Goal: Information Seeking & Learning: Check status

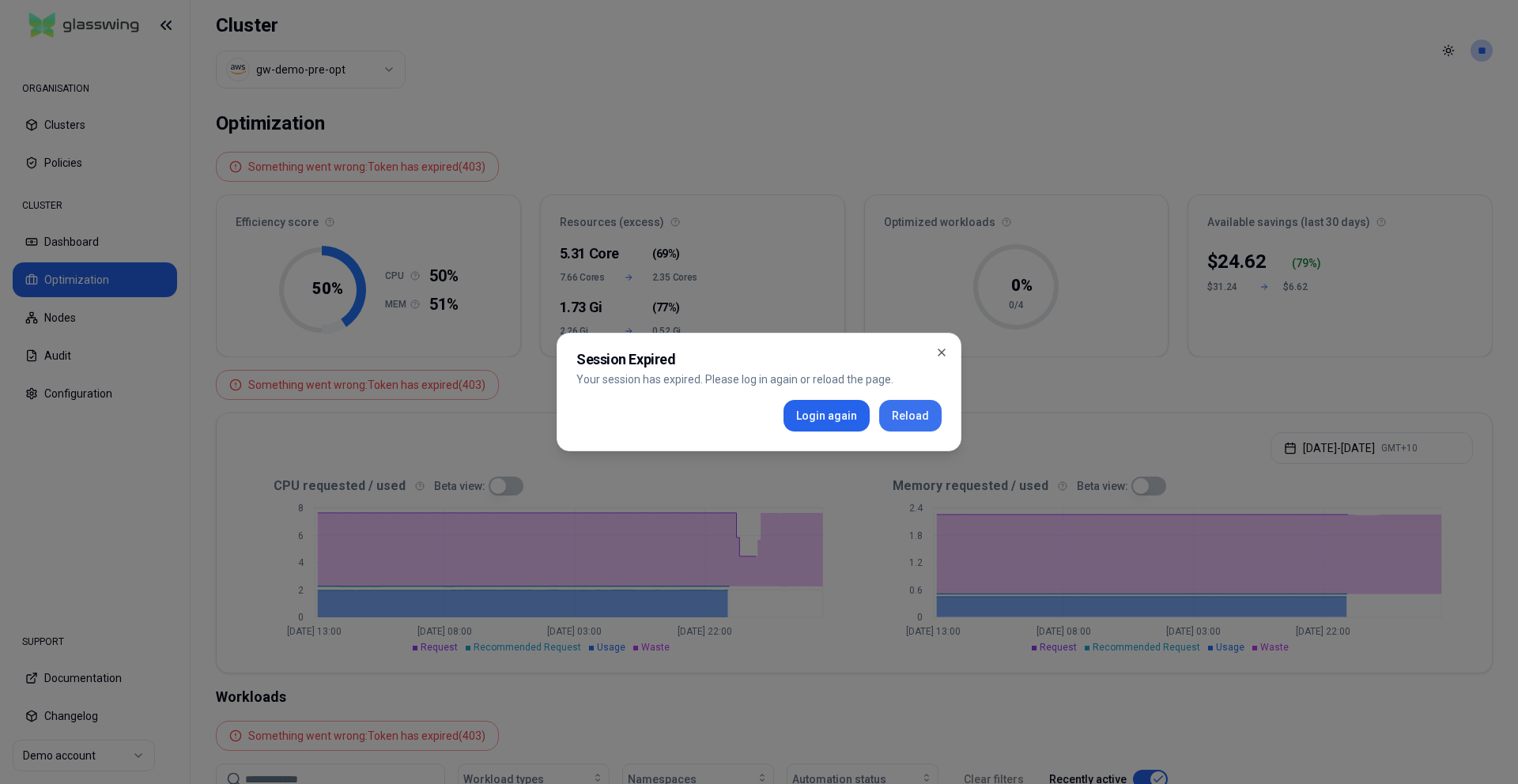
click at [887, 414] on button "Reload" at bounding box center [910, 416] width 63 height 32
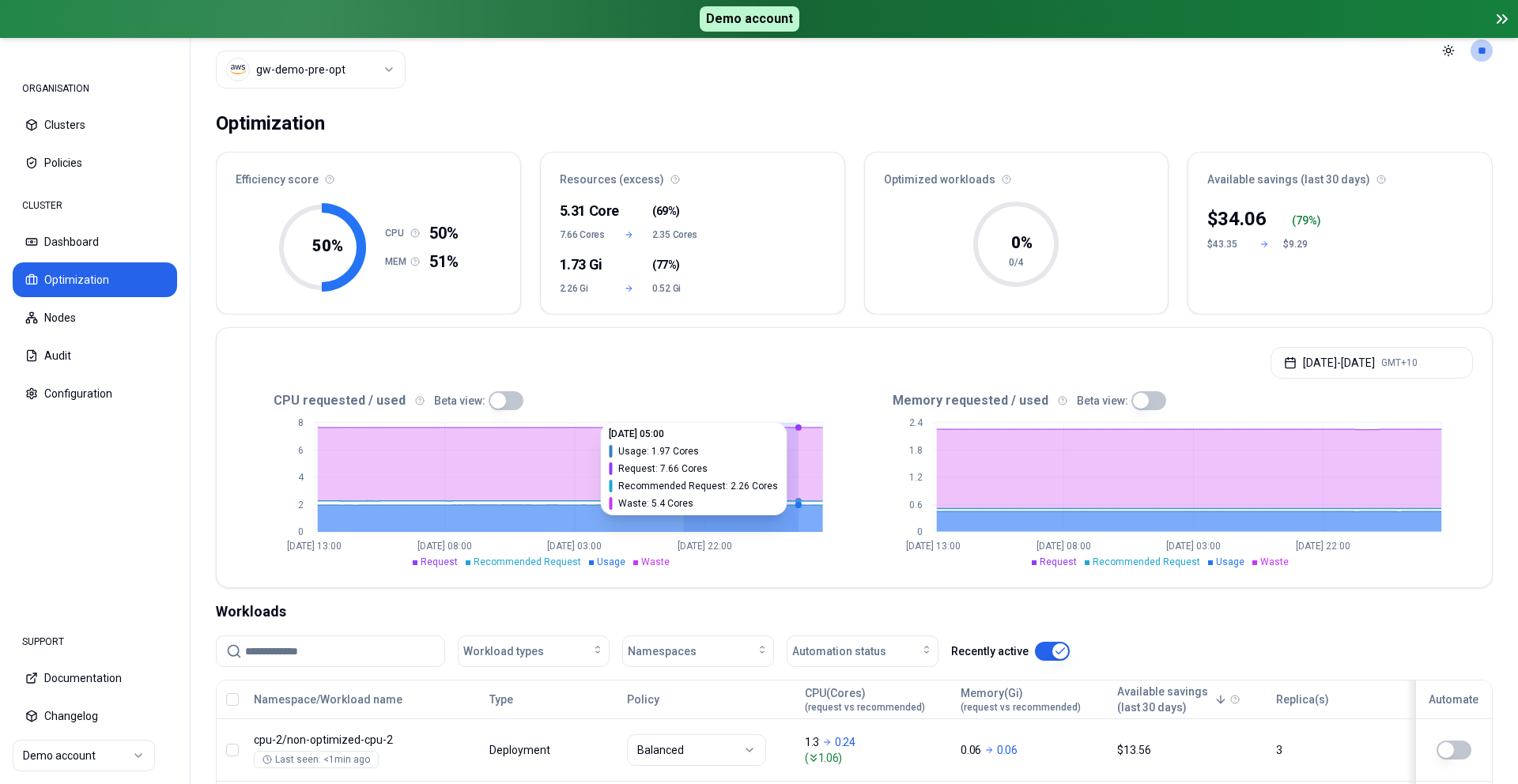
drag, startPoint x: 682, startPoint y: 475, endPoint x: 799, endPoint y: 469, distance: 117.2
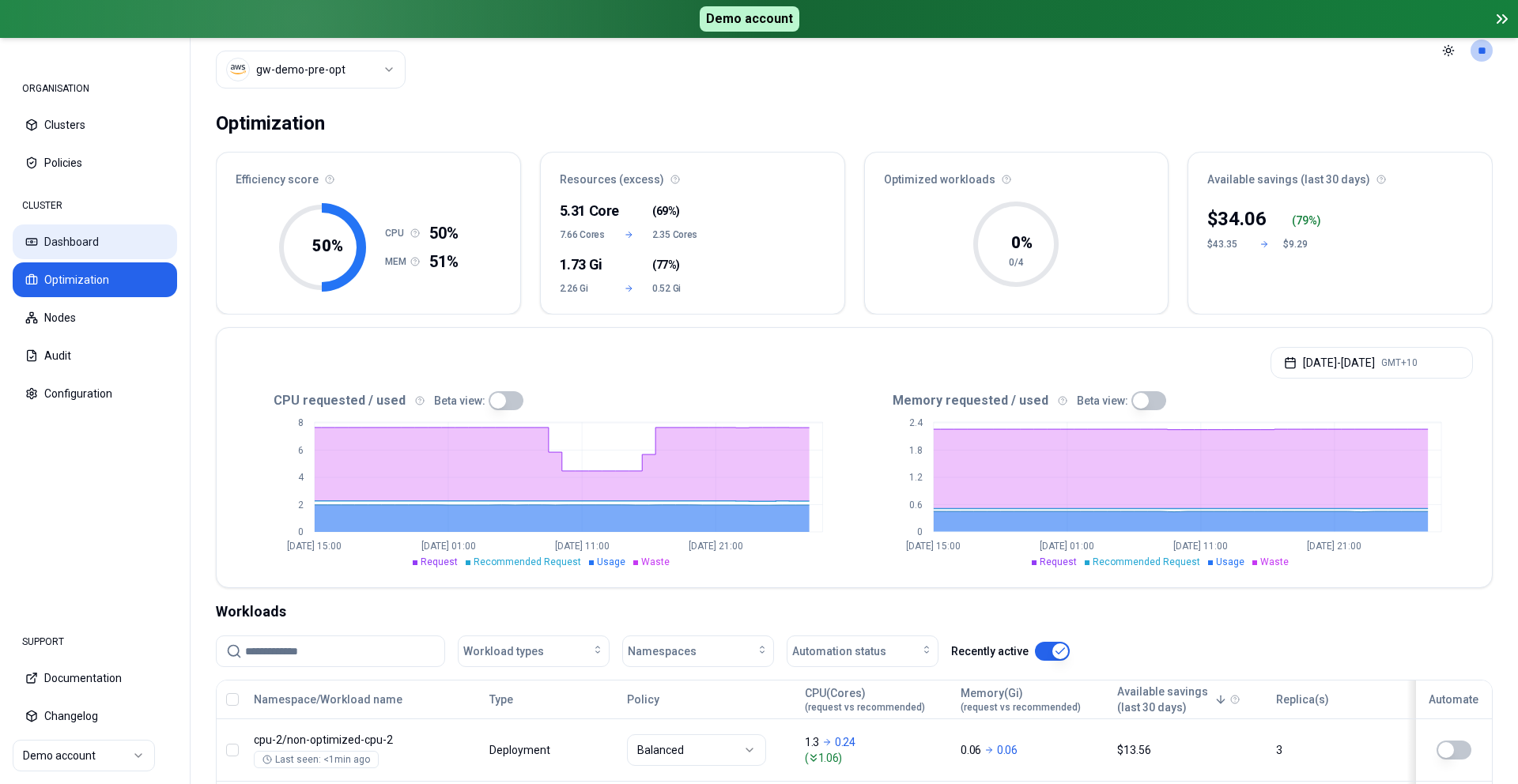
click at [102, 240] on button "Dashboard" at bounding box center [96, 242] width 165 height 35
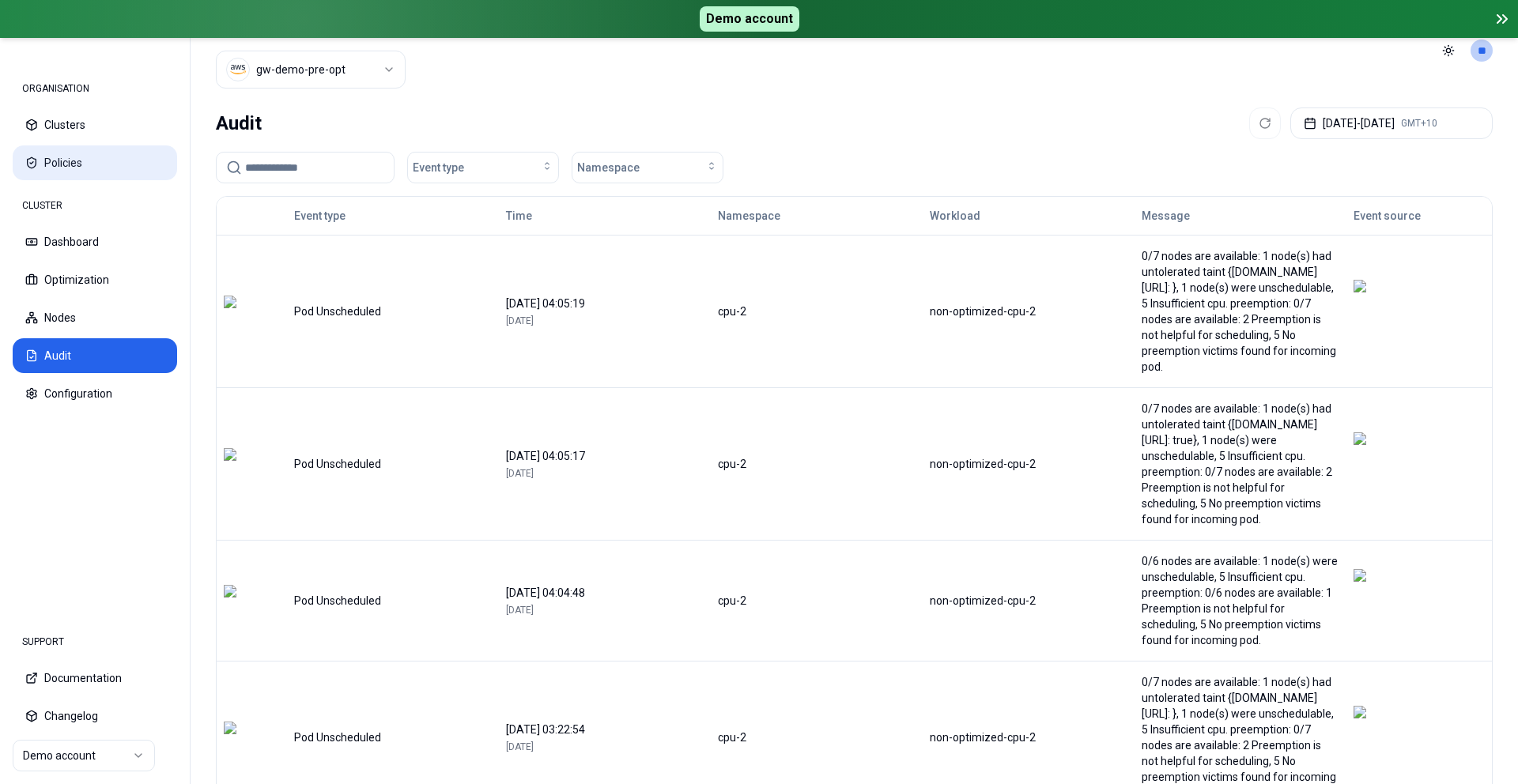
click at [81, 150] on button "Policies" at bounding box center [96, 162] width 165 height 35
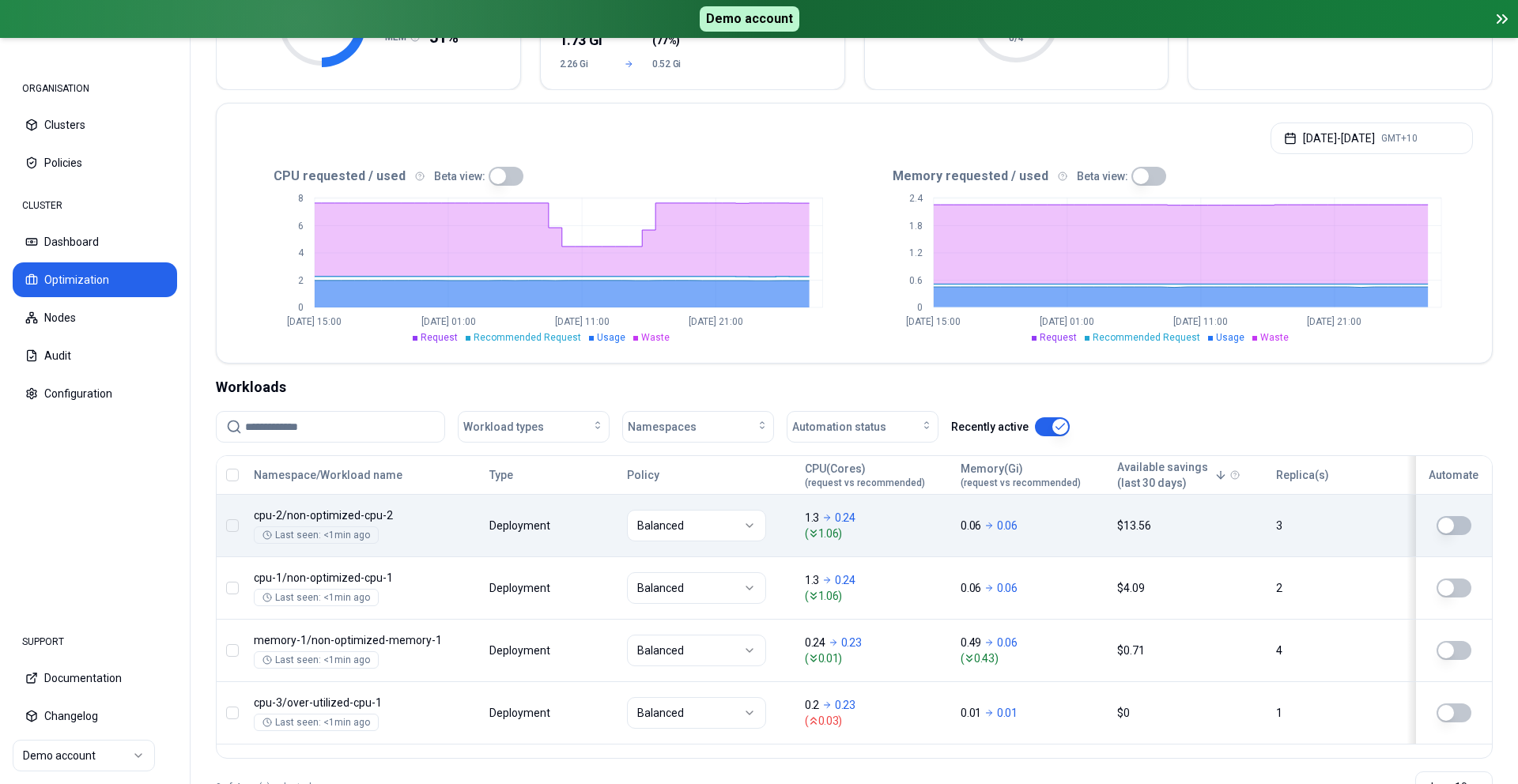
scroll to position [281, 0]
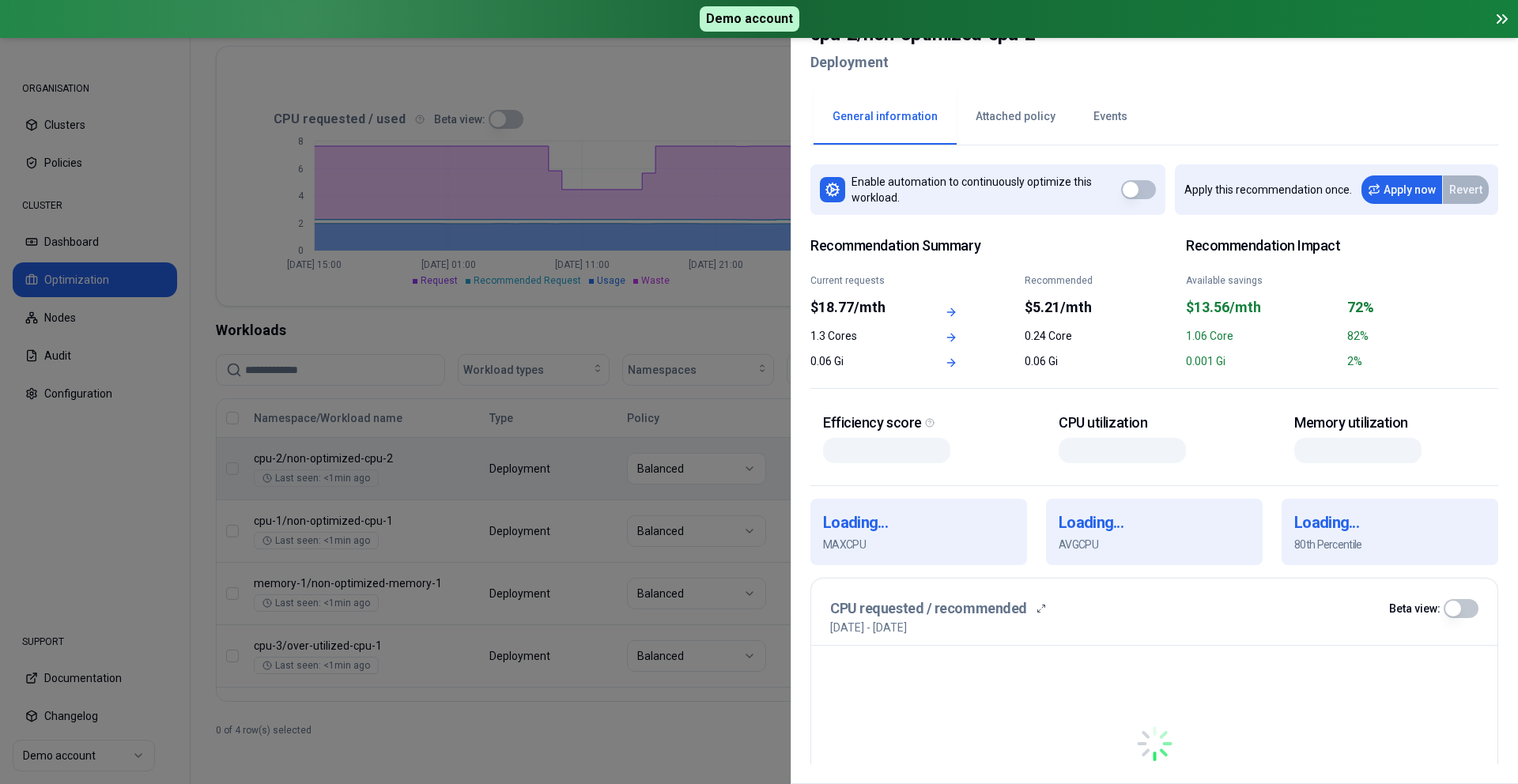
click at [1008, 114] on button "Attached policy" at bounding box center [1016, 116] width 118 height 55
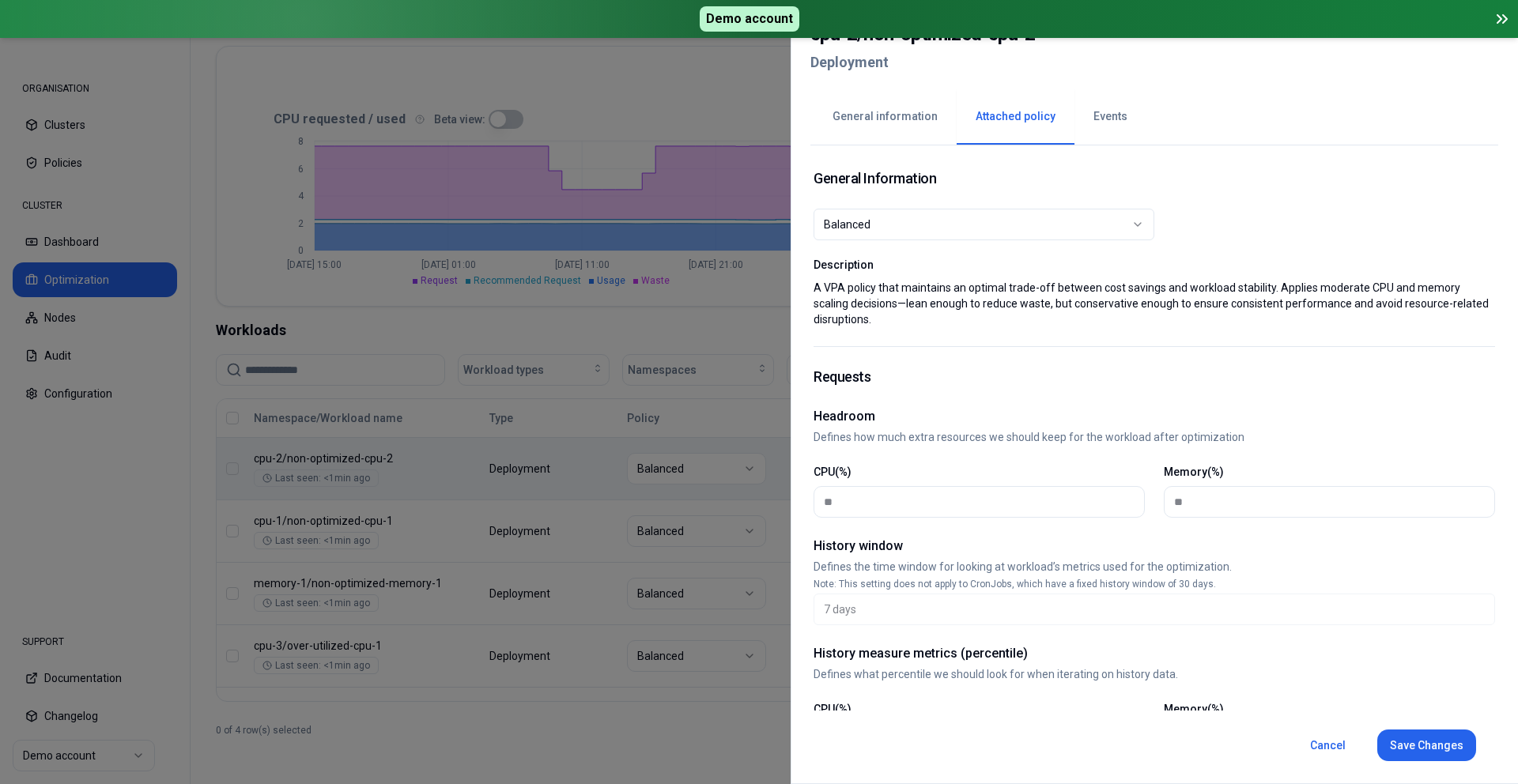
click at [1110, 129] on button "Events" at bounding box center [1110, 116] width 72 height 55
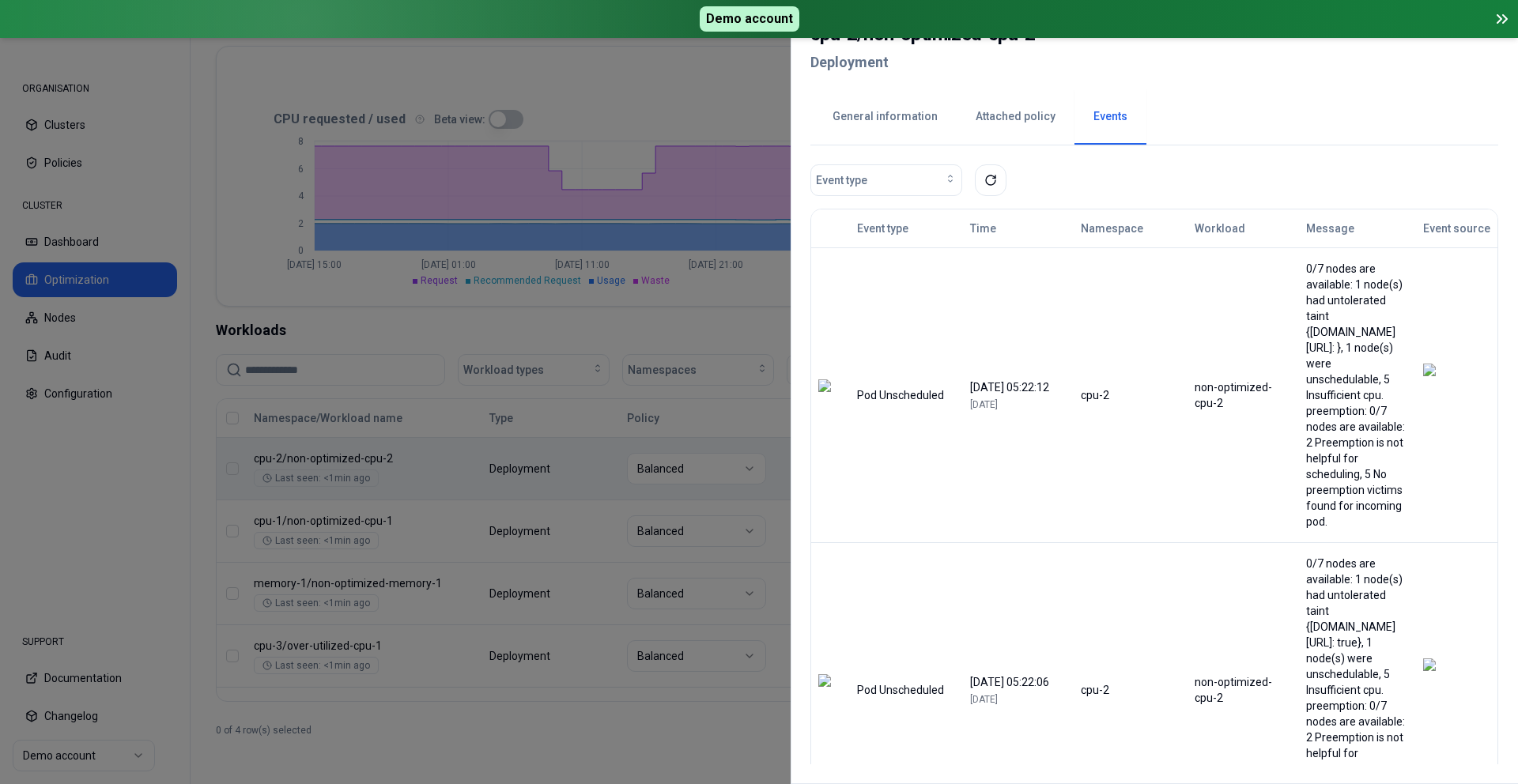
click at [885, 121] on button "General information" at bounding box center [885, 116] width 143 height 55
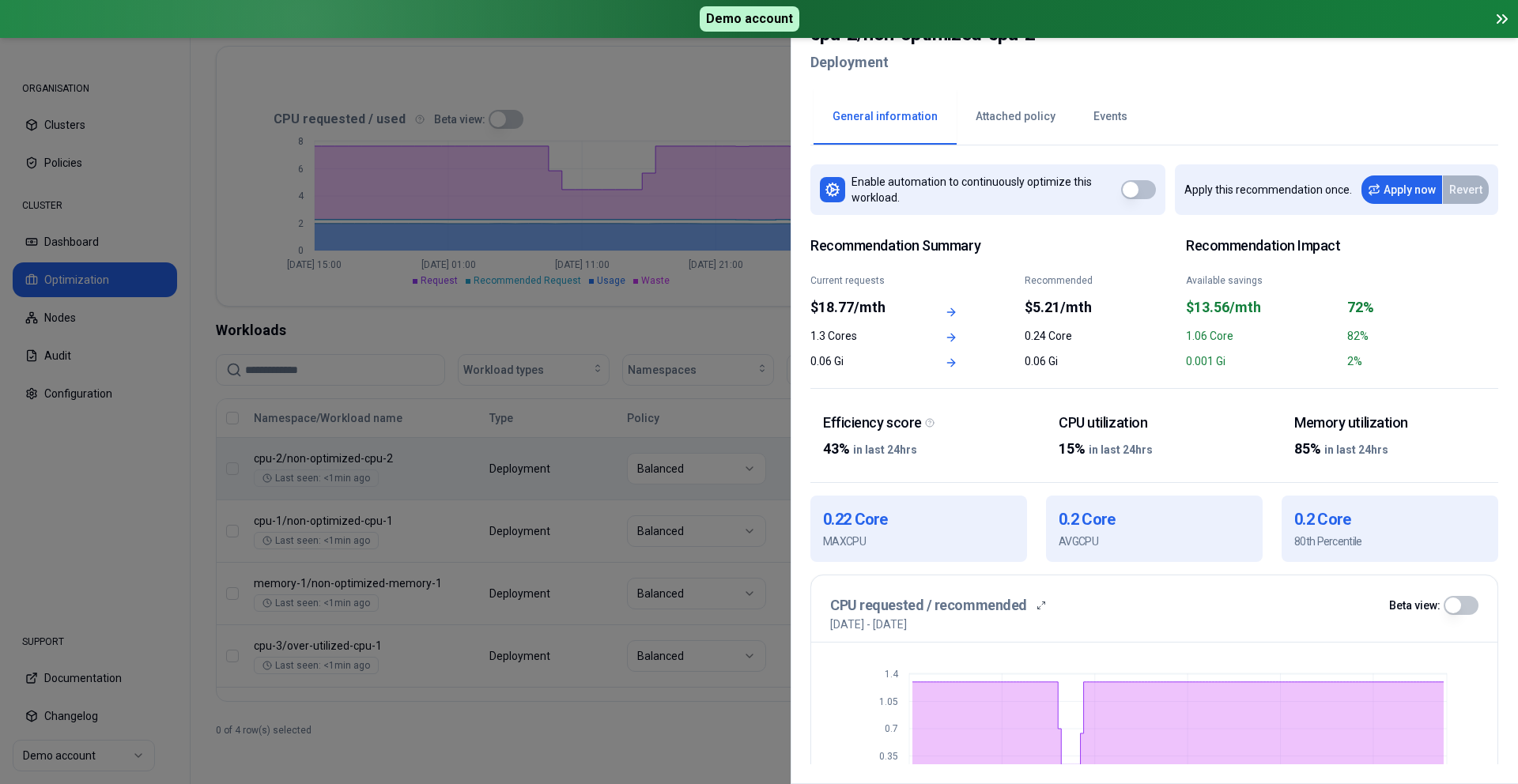
click at [516, 281] on div at bounding box center [759, 392] width 1518 height 784
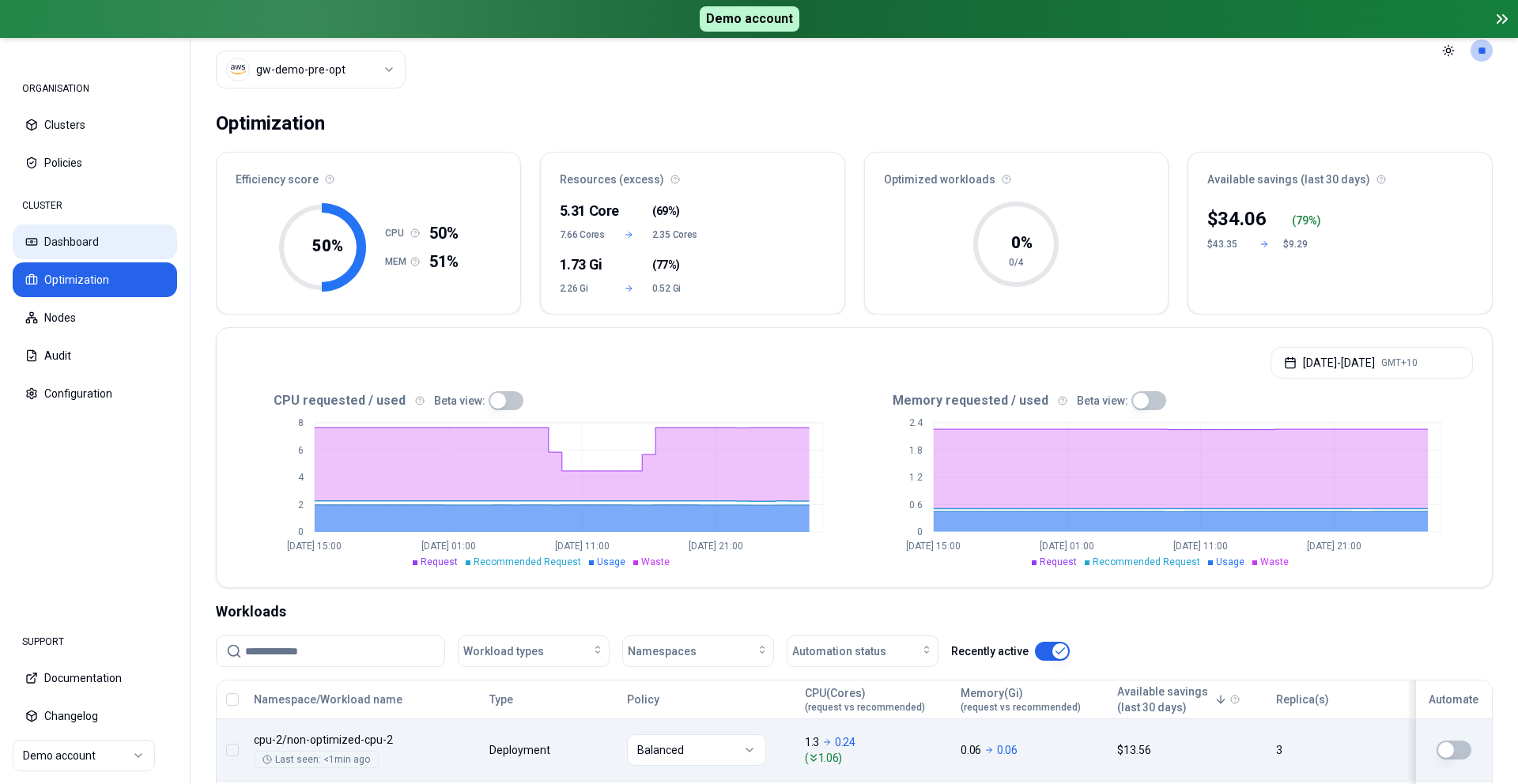
click at [81, 229] on button "Dashboard" at bounding box center [96, 242] width 165 height 35
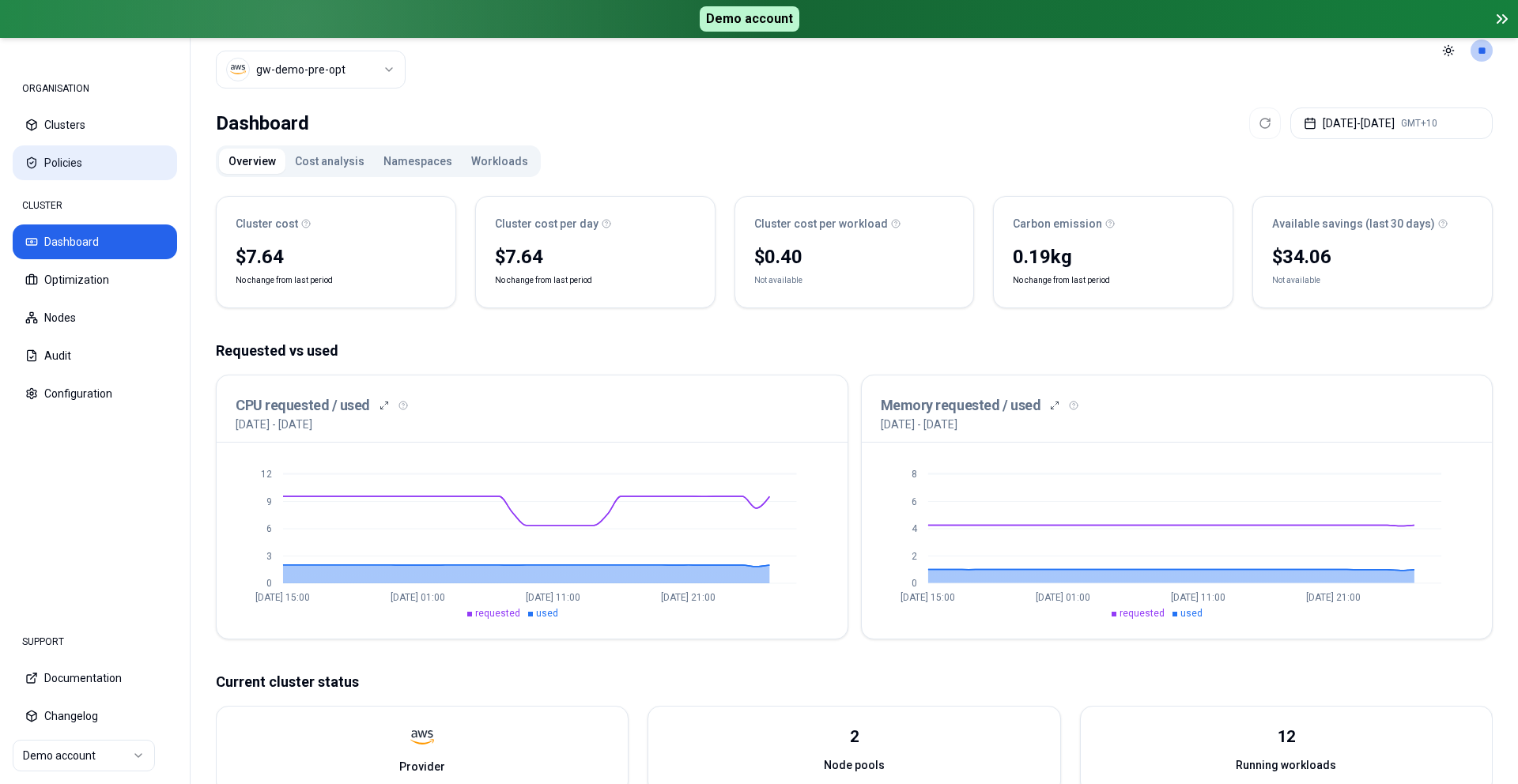
click at [73, 150] on button "Policies" at bounding box center [96, 162] width 165 height 35
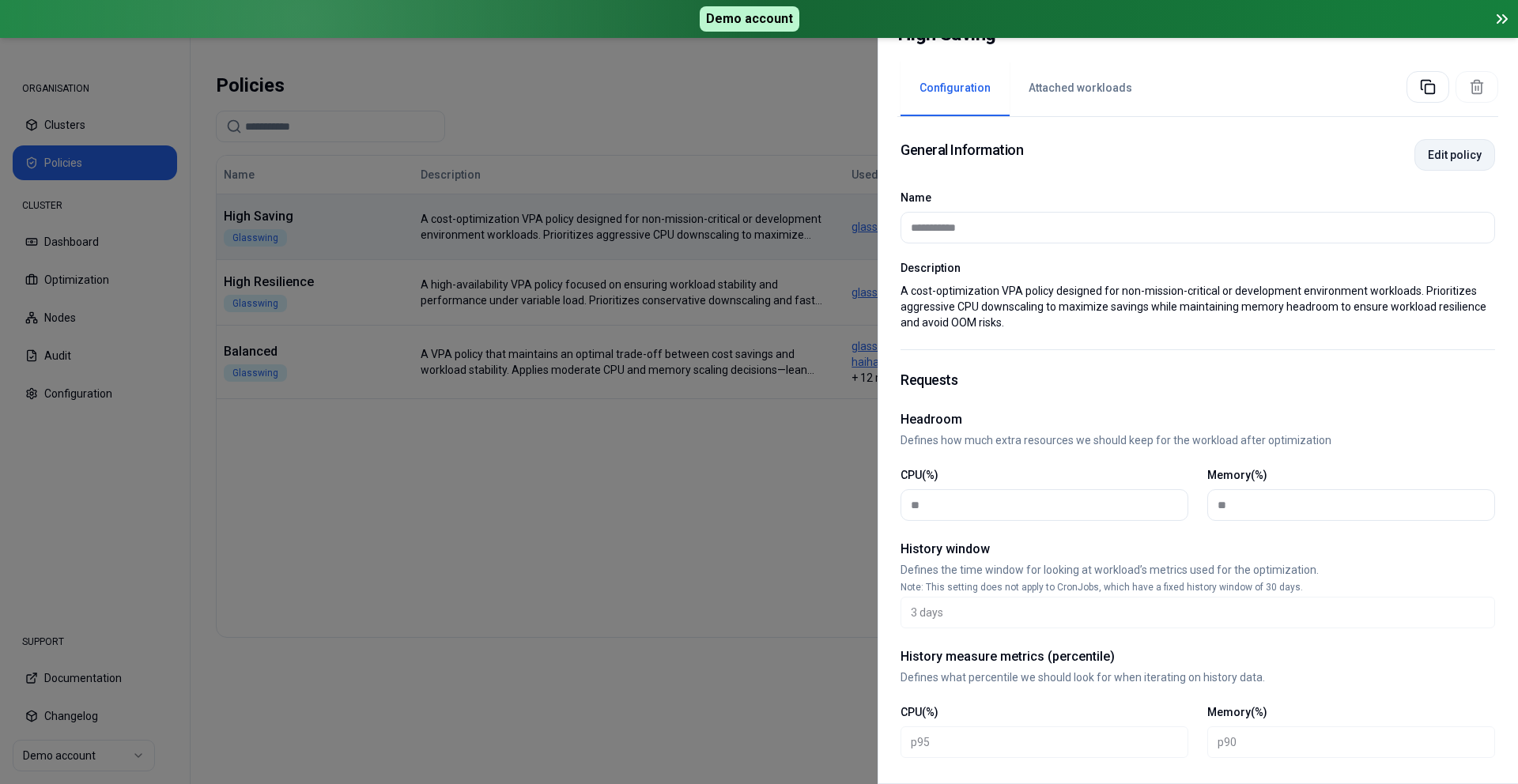
click at [1462, 167] on button "Edit policy" at bounding box center [1455, 155] width 81 height 32
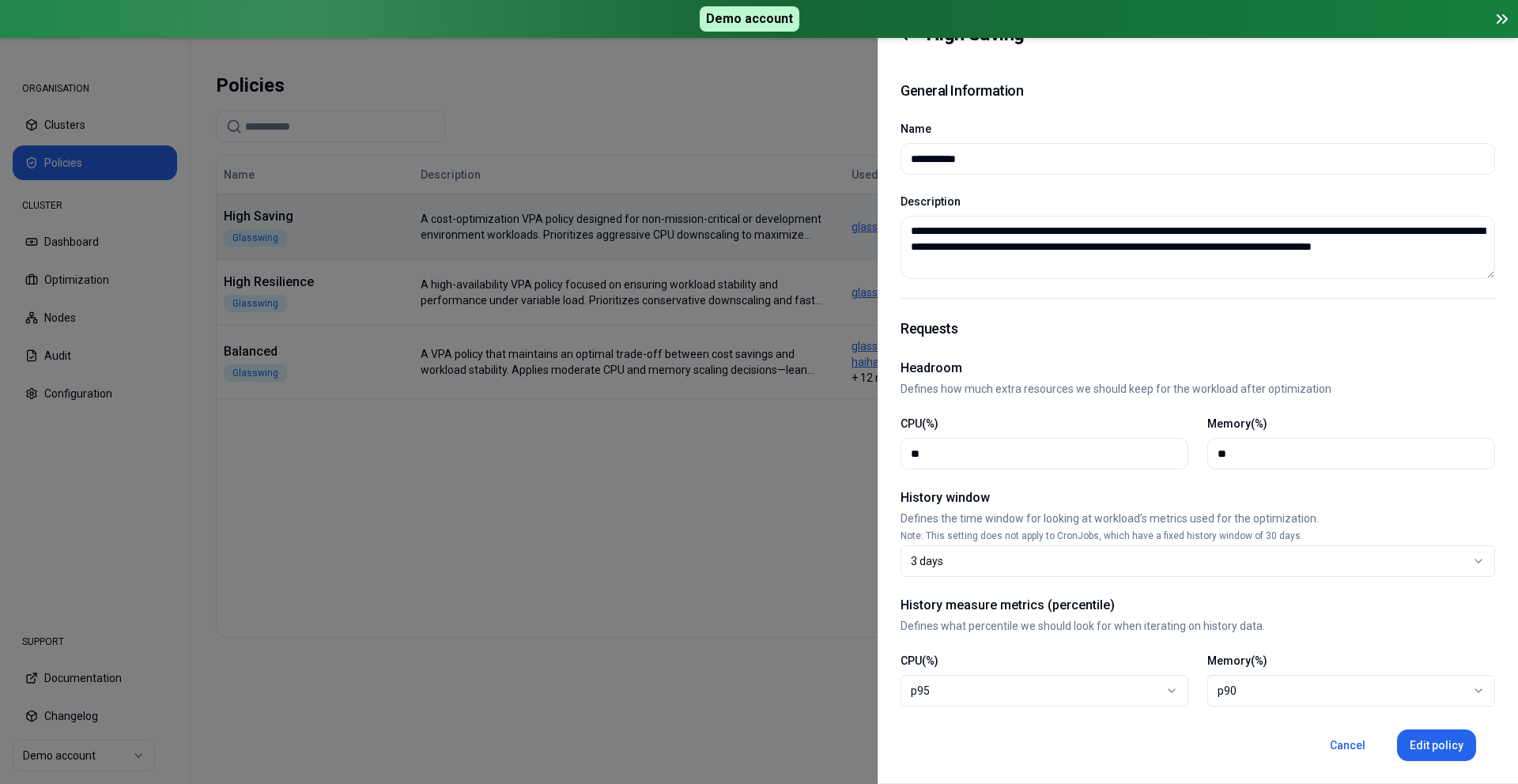
click at [549, 503] on div at bounding box center [759, 392] width 1518 height 784
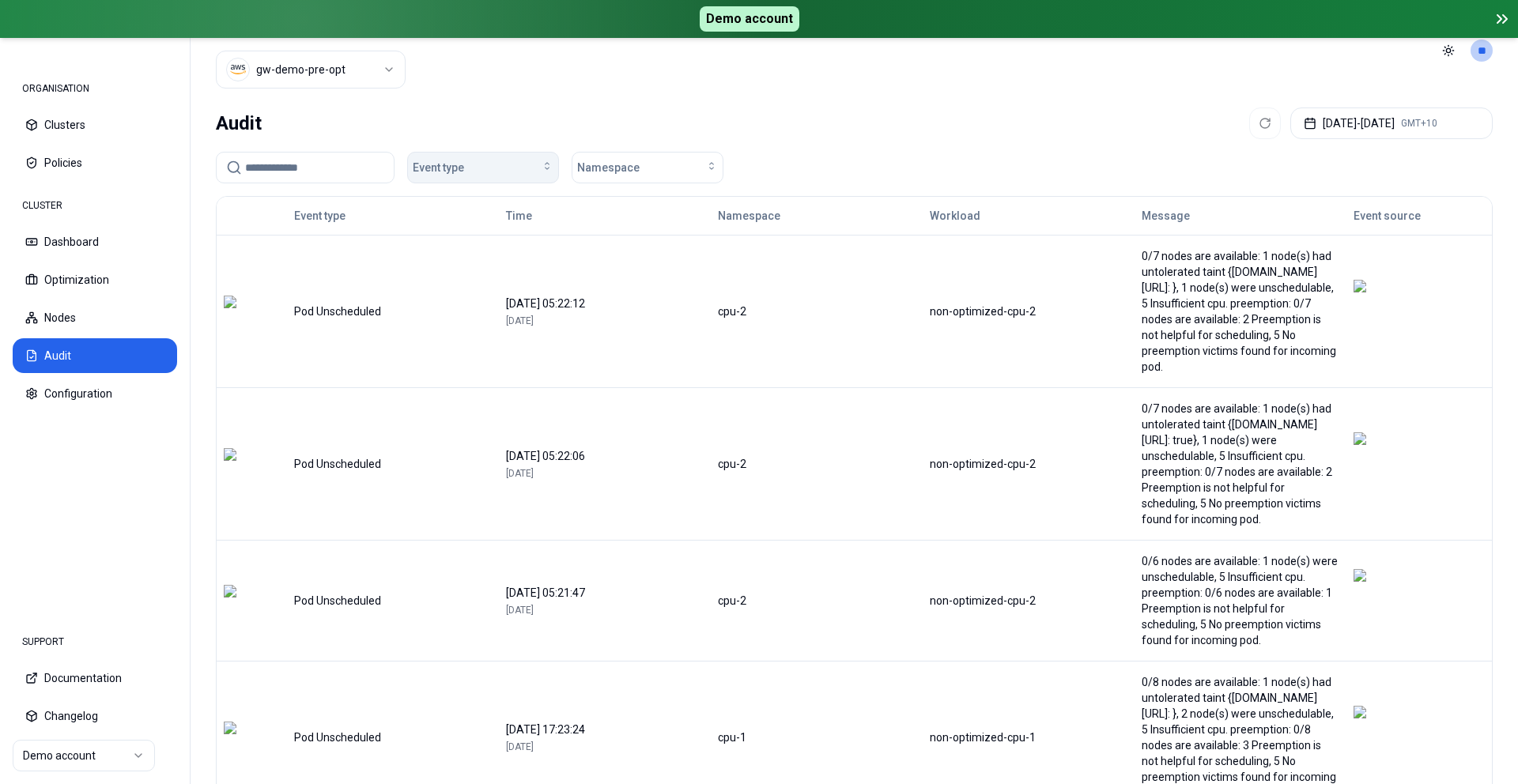
click at [501, 174] on div "Event type" at bounding box center [484, 167] width 141 height 16
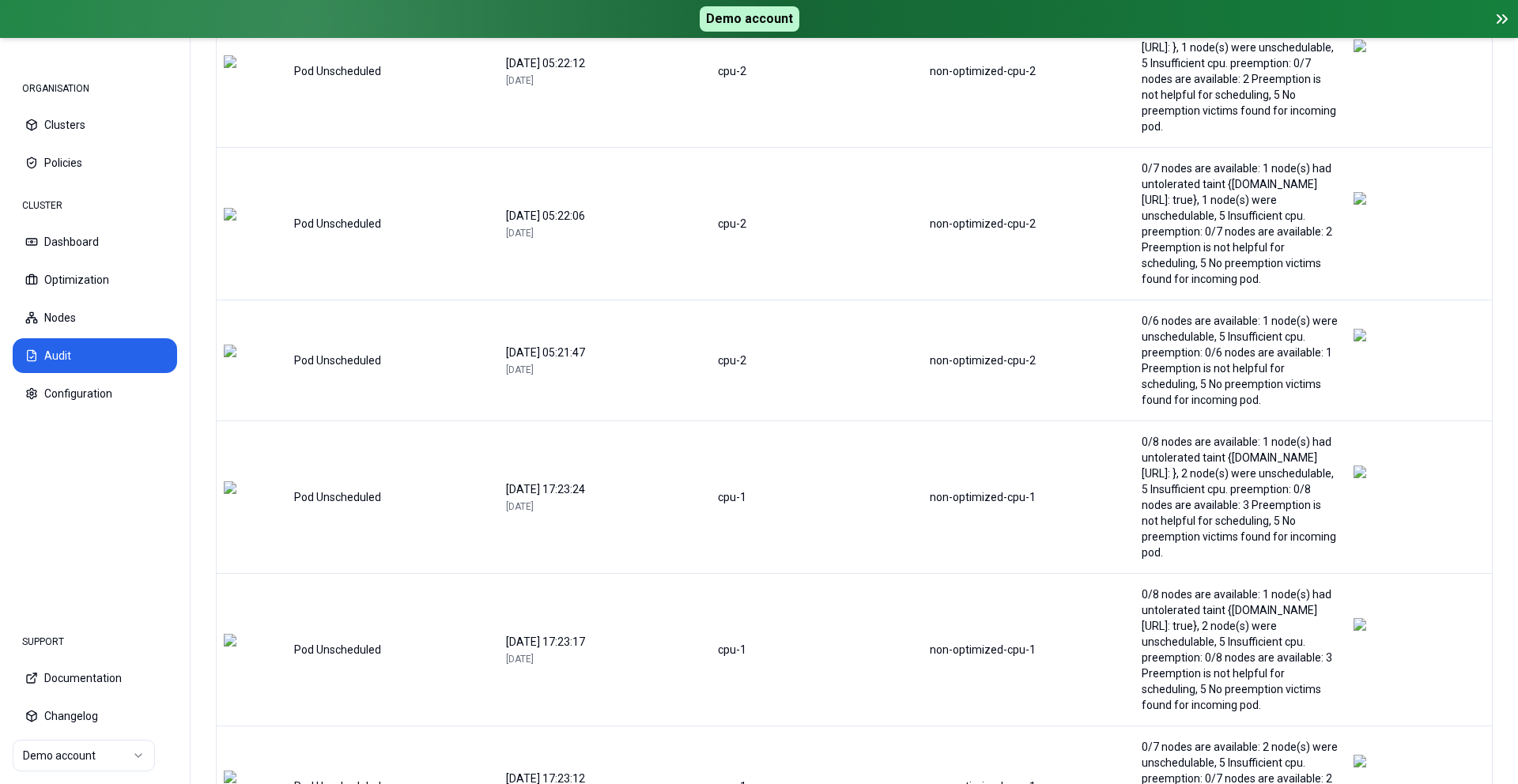
scroll to position [446, 0]
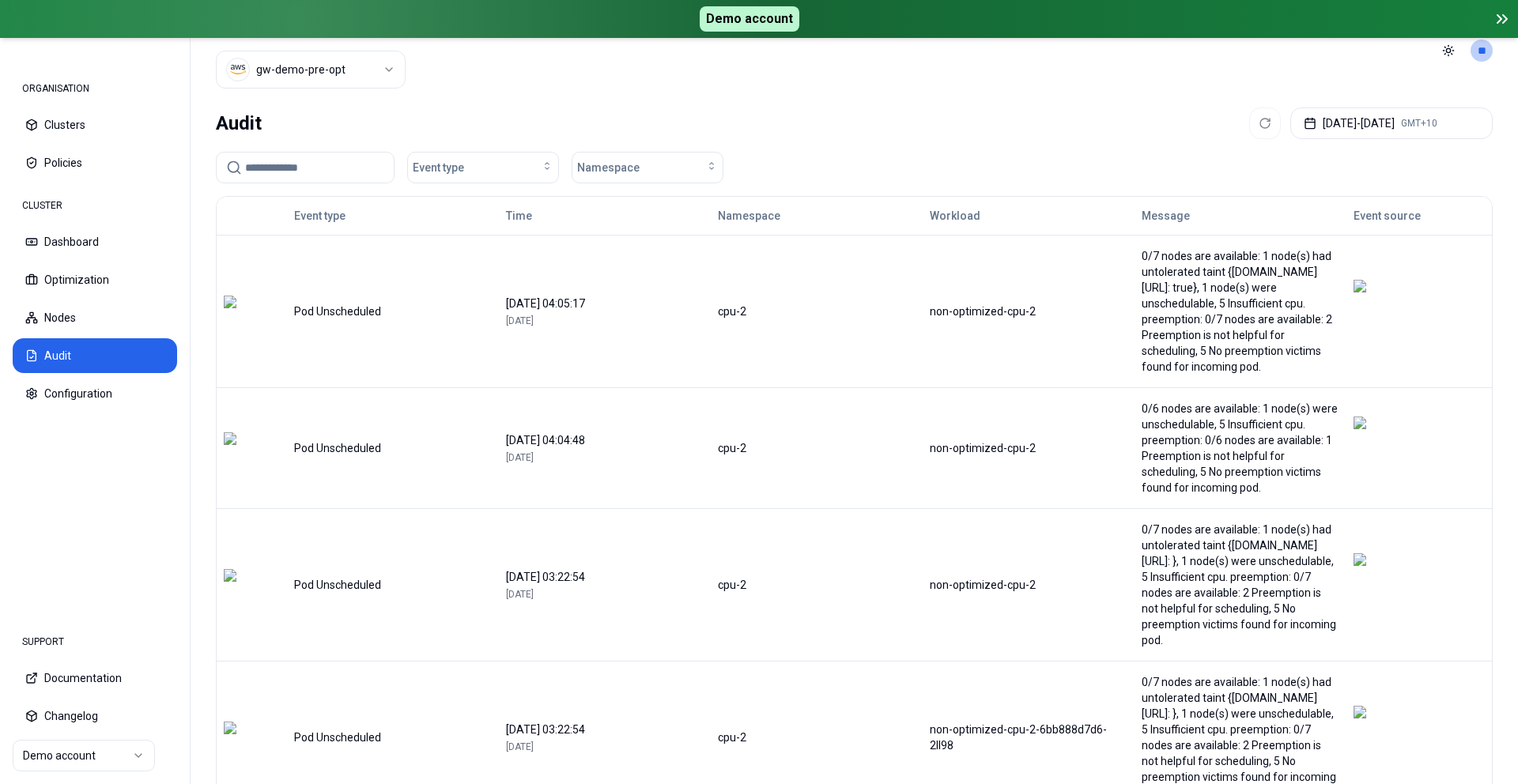
scroll to position [462, 0]
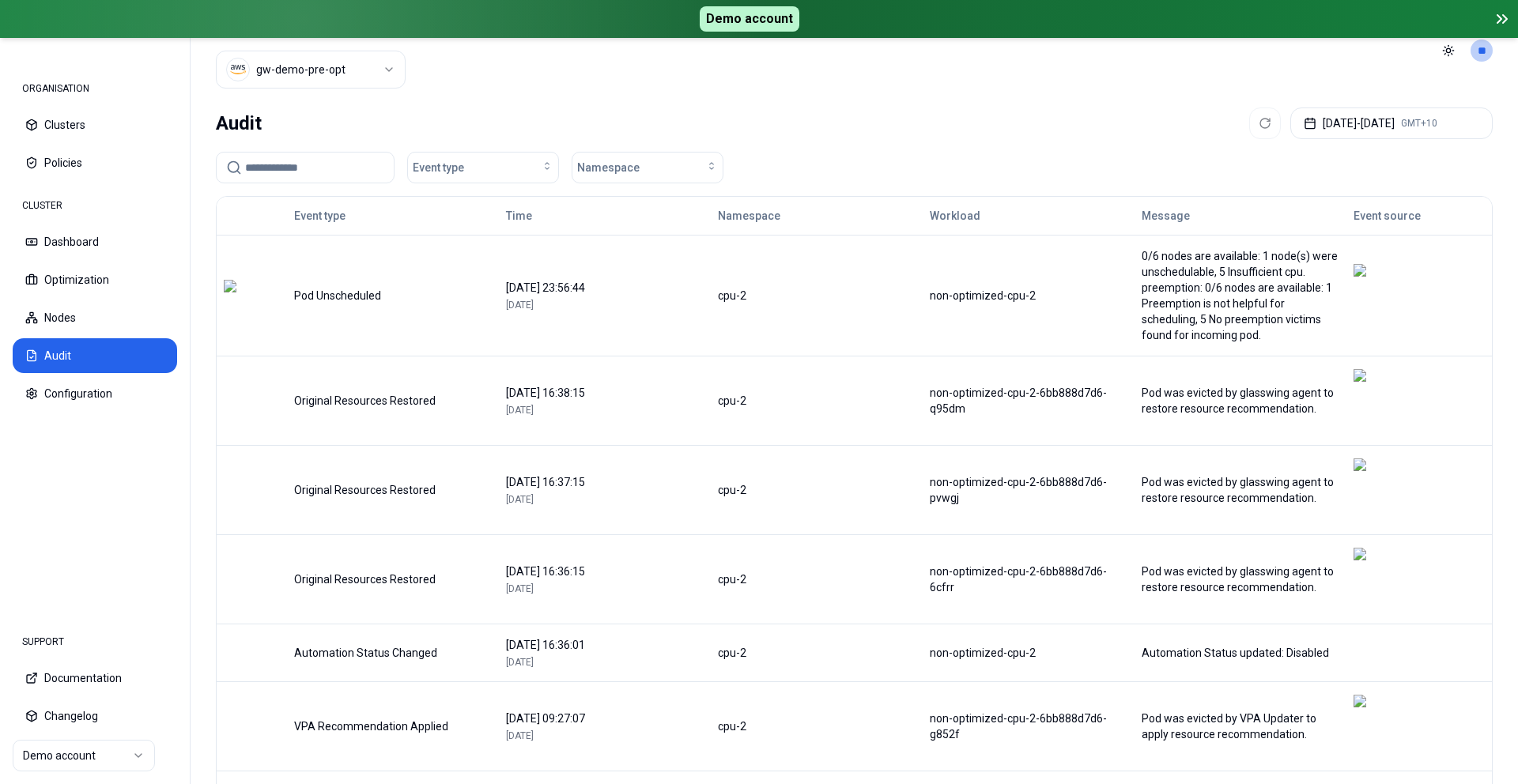
scroll to position [135, 0]
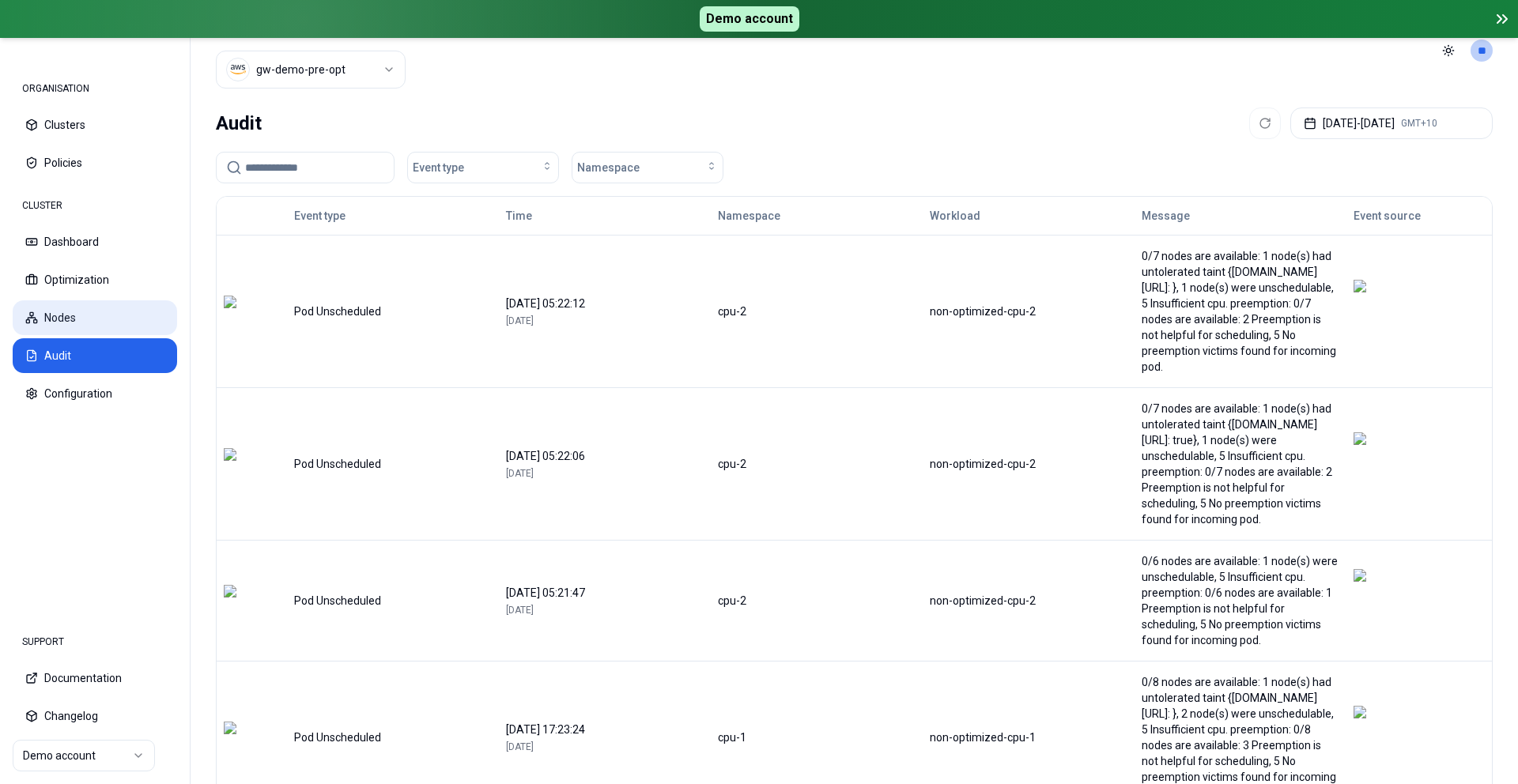
click at [61, 303] on button "Nodes" at bounding box center [96, 318] width 165 height 35
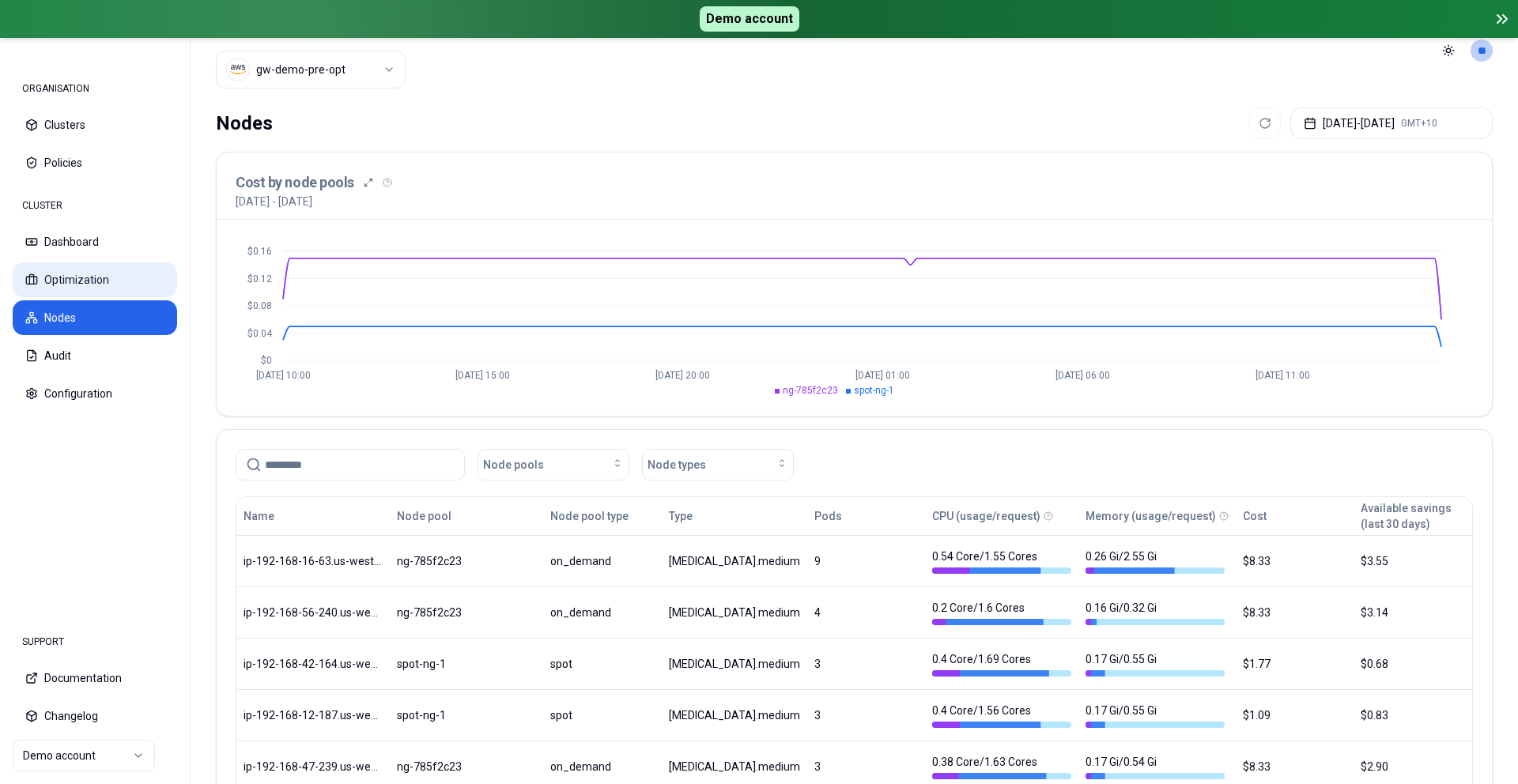
click at [78, 273] on button "Optimization" at bounding box center [96, 279] width 165 height 35
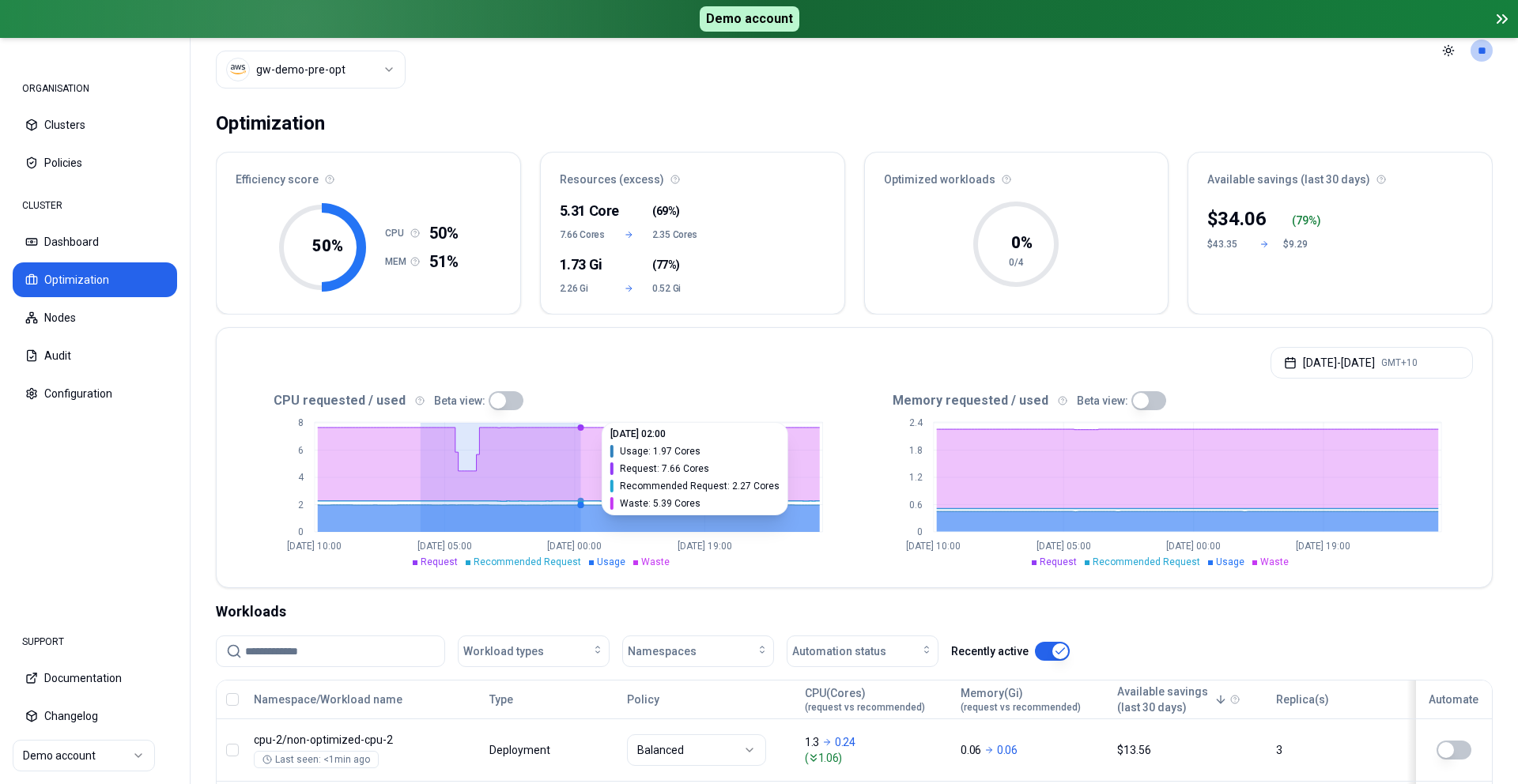
drag, startPoint x: 420, startPoint y: 455, endPoint x: 581, endPoint y: 455, distance: 161.0
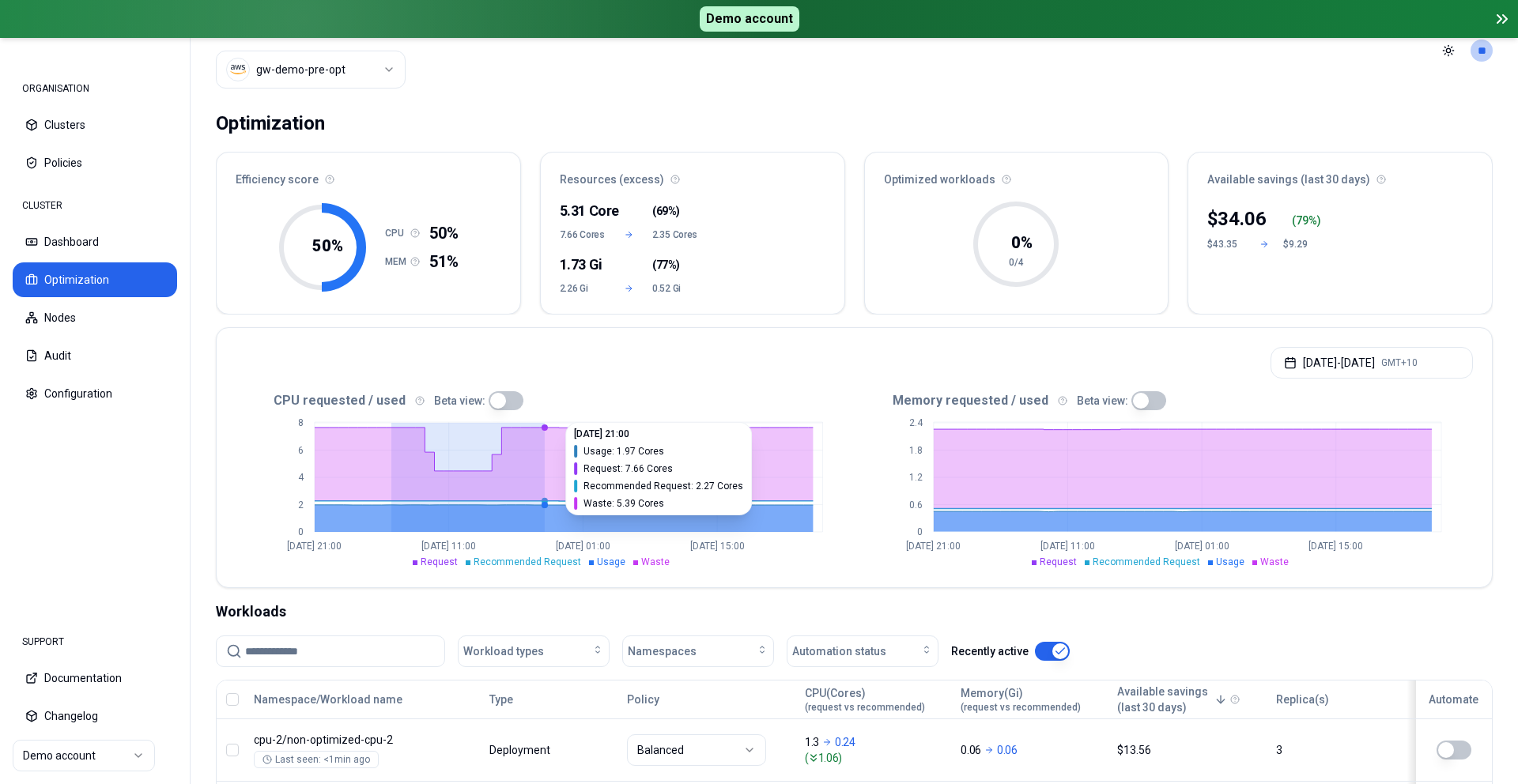
drag, startPoint x: 394, startPoint y: 476, endPoint x: 513, endPoint y: 476, distance: 119.0
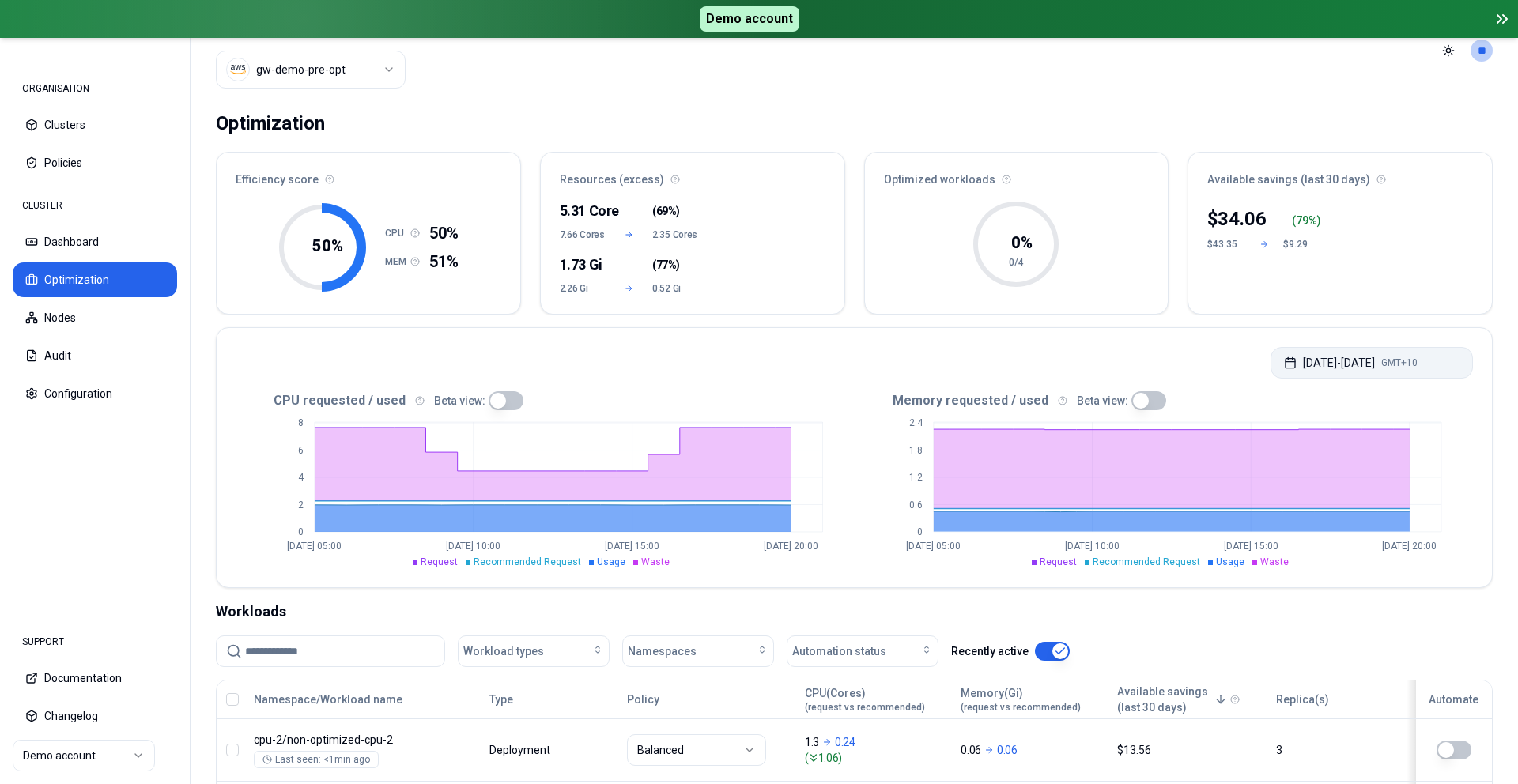
click at [1417, 370] on button "Aug 06, 2025 - Aug 06, 2025 GMT+10" at bounding box center [1372, 363] width 202 height 32
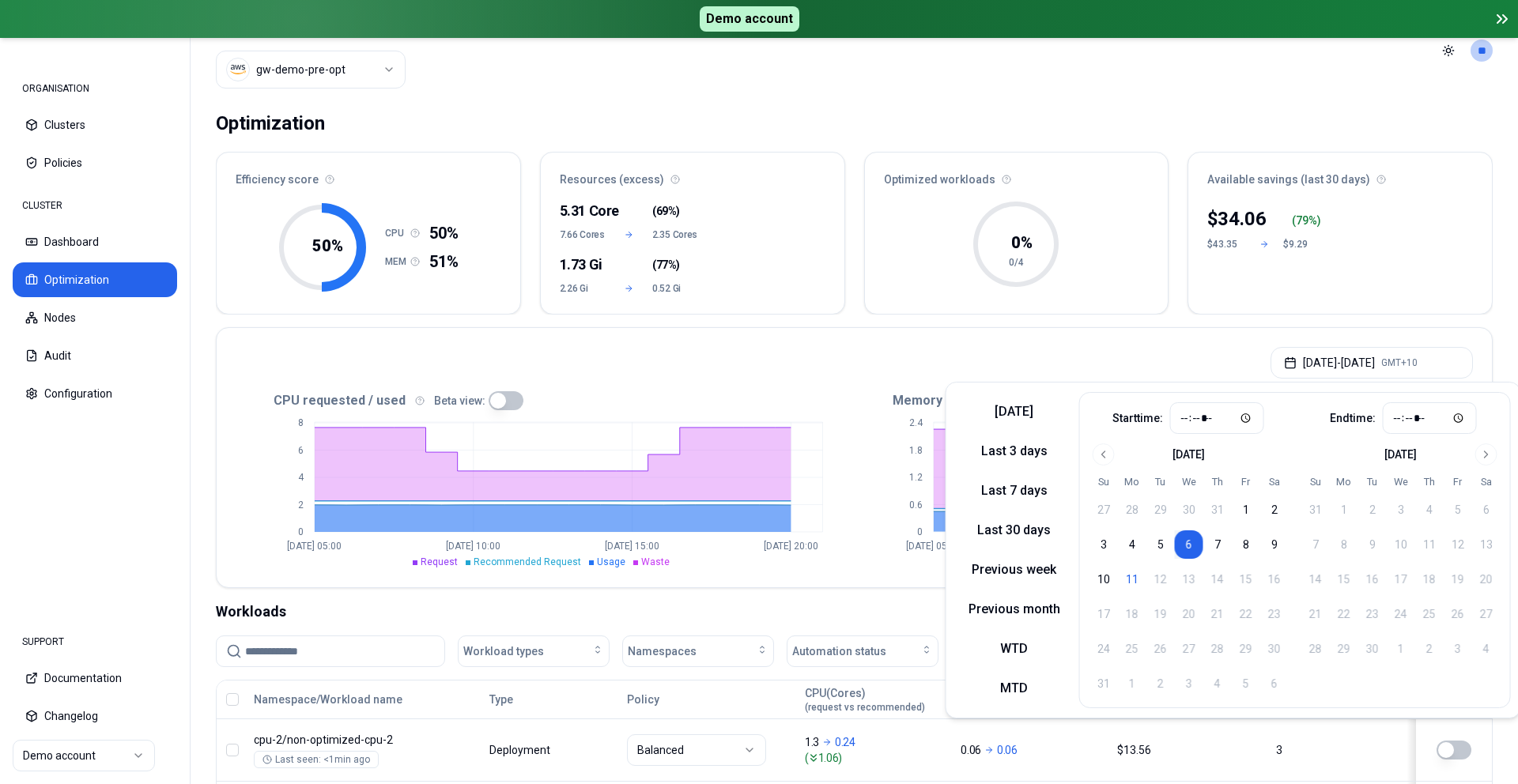
click at [1013, 504] on div "Today Last 3 days Last 7 days Last 30 days Previous week Previous month WTD MTD" at bounding box center [1014, 551] width 117 height 317
click at [1010, 495] on button "Last 7 days" at bounding box center [1014, 491] width 117 height 25
type input "*****"
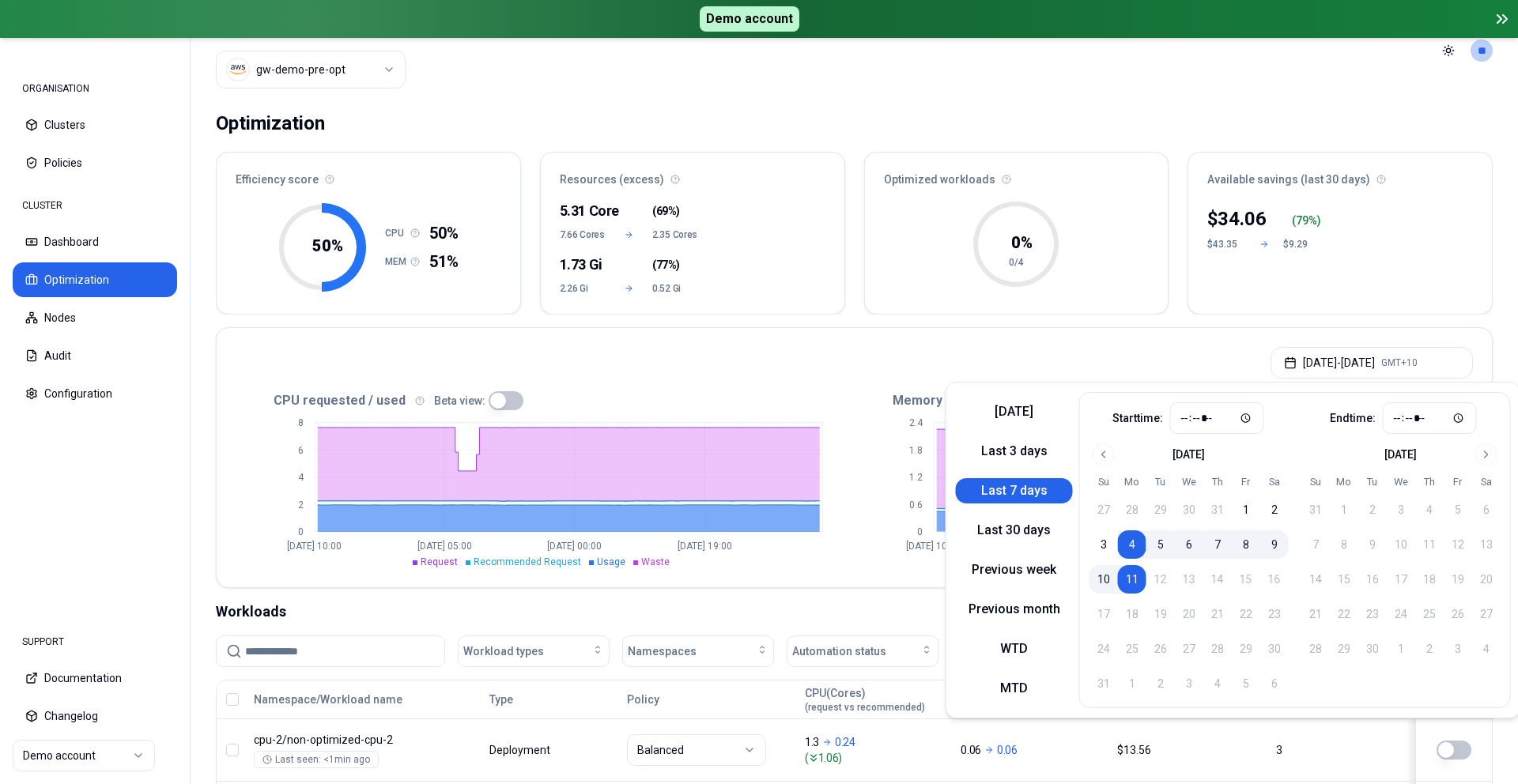
click at [1024, 342] on div "Aug 04, 2025 - Aug 11, 2025 GMT+10" at bounding box center [854, 358] width 1275 height 60
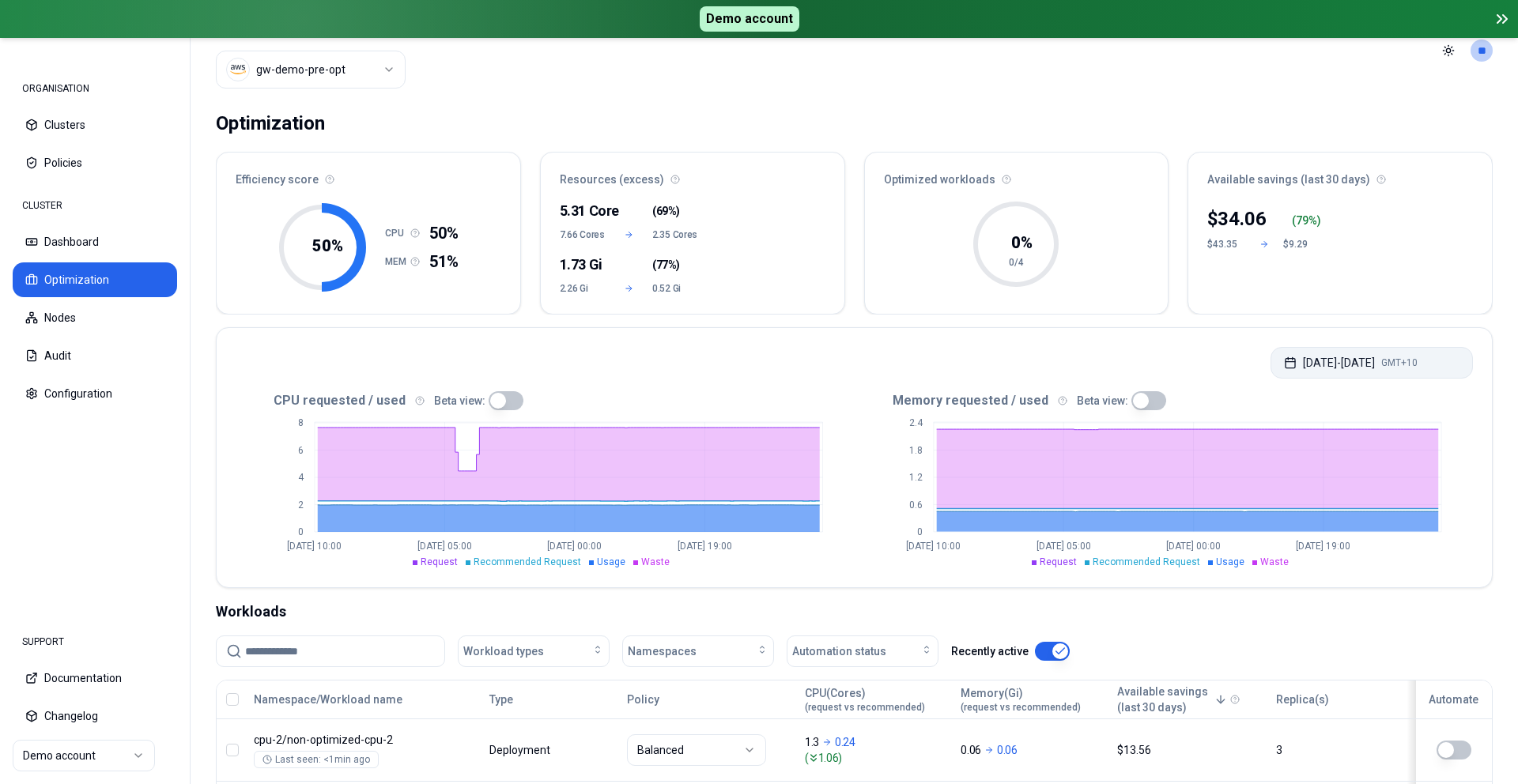
click at [1320, 365] on button "Aug 04, 2025 - Aug 11, 2025 GMT+10" at bounding box center [1372, 363] width 202 height 32
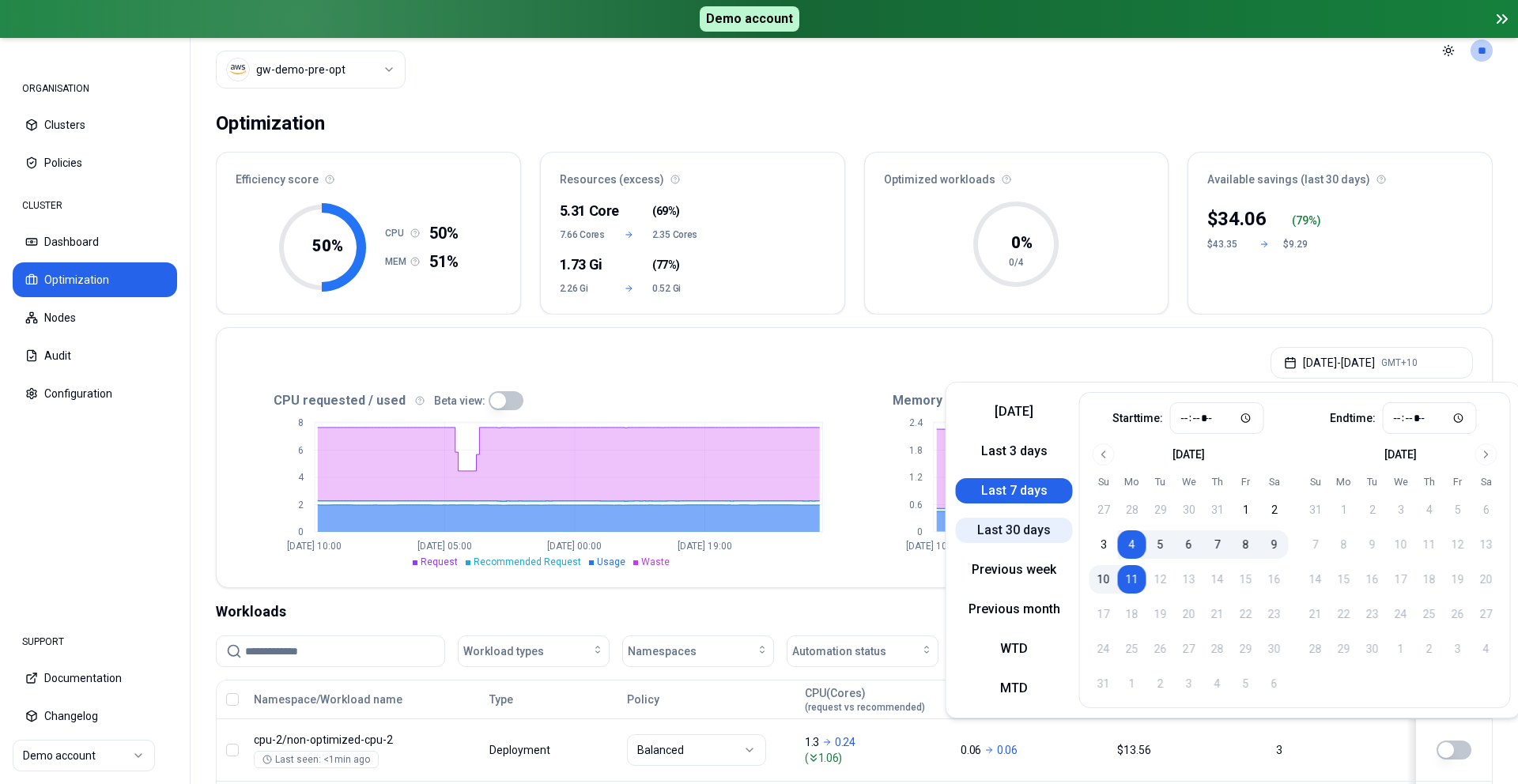
click at [1007, 535] on button "Last 30 days" at bounding box center [1014, 530] width 117 height 25
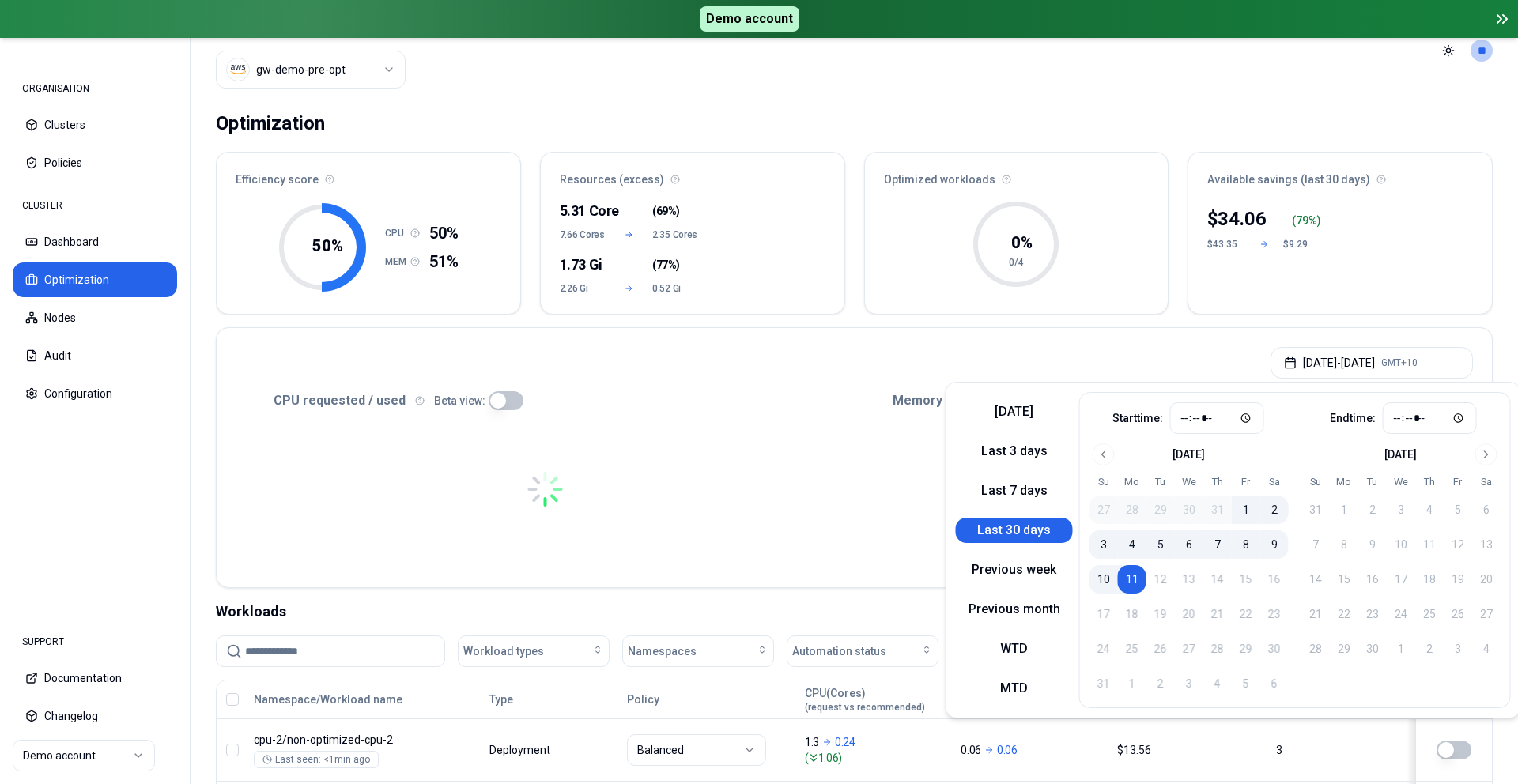
click at [922, 337] on div "Jul 12, 2025 - Aug 11, 2025 GMT+10" at bounding box center [854, 358] width 1275 height 60
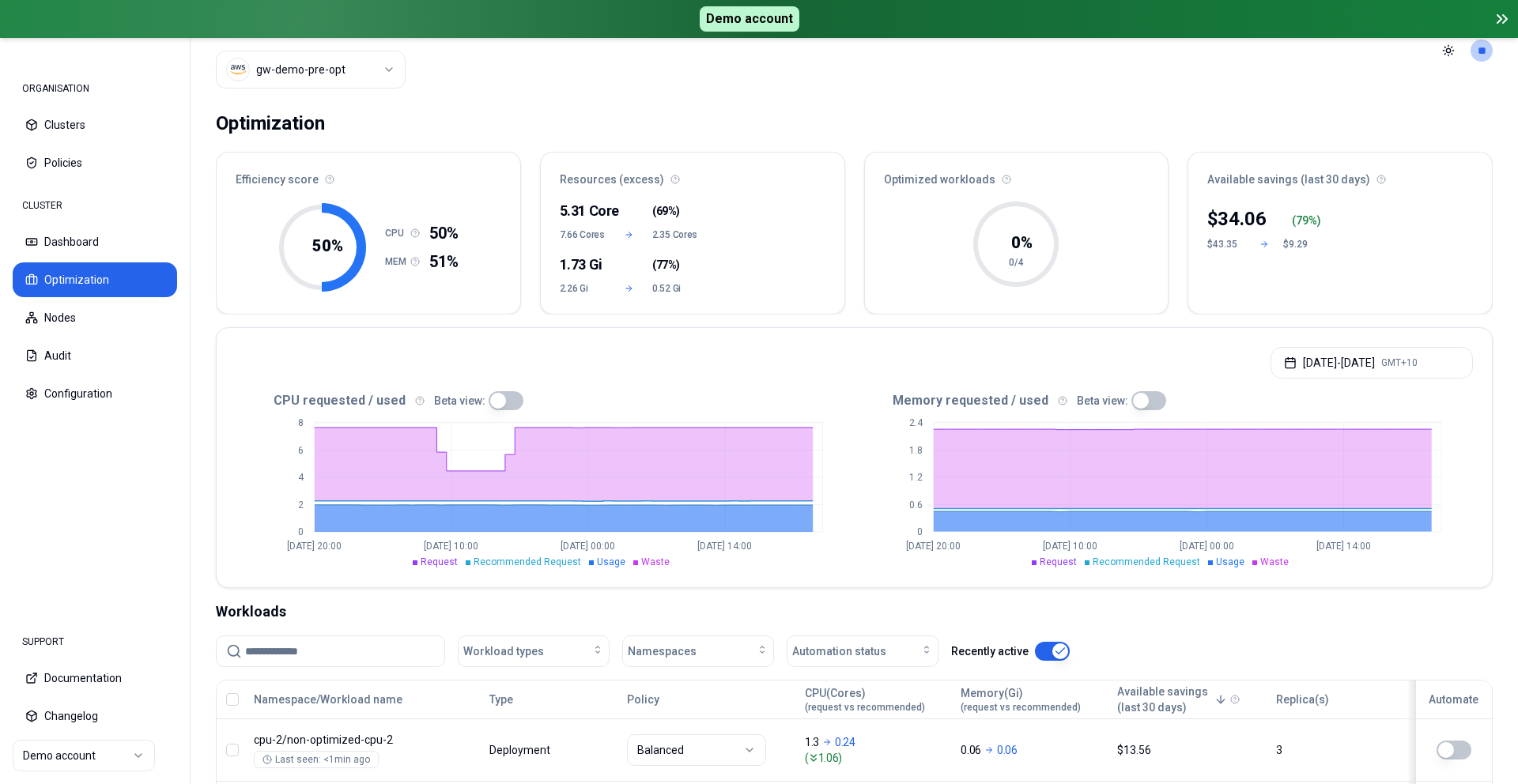
click at [1485, 98] on header "Cluster gw-demo-pre-opt Toggle theme **" at bounding box center [854, 51] width 1328 height 101
click at [1501, 20] on icon at bounding box center [1502, 19] width 19 height 19
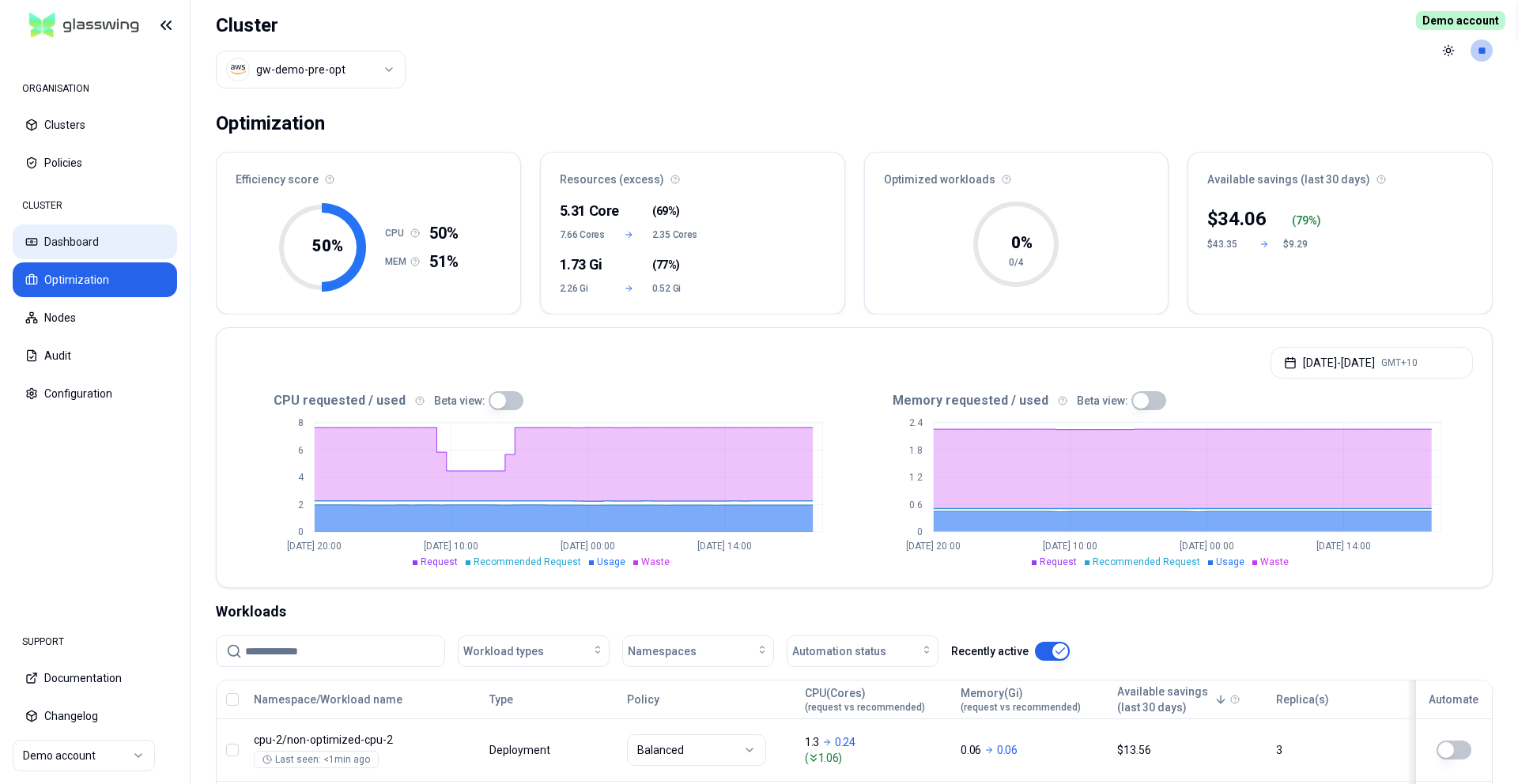
click at [84, 235] on button "Dashboard" at bounding box center [96, 242] width 165 height 35
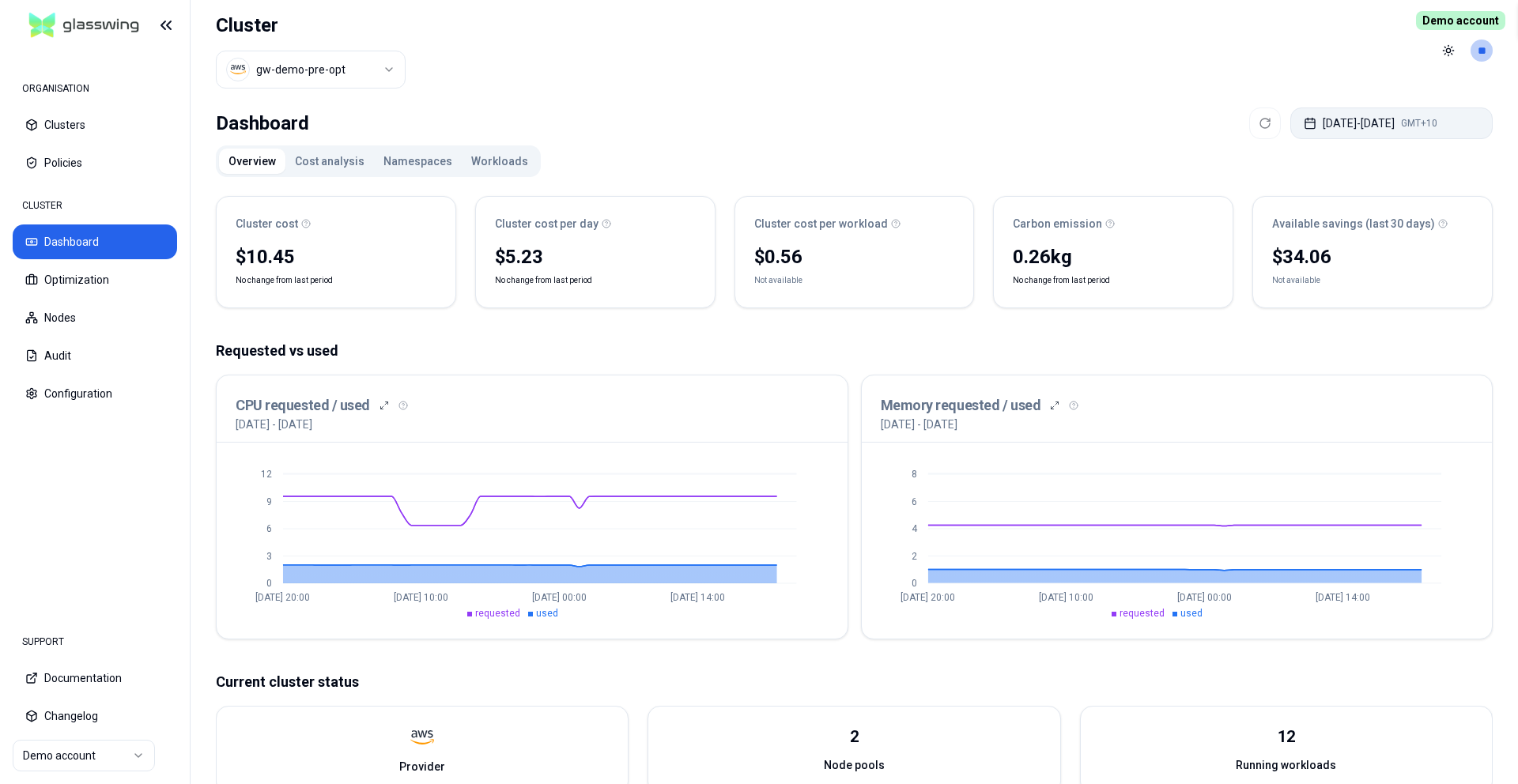
click at [1366, 129] on button "Aug 05, 2025 - Aug 08, 2025 GMT+10" at bounding box center [1392, 124] width 202 height 32
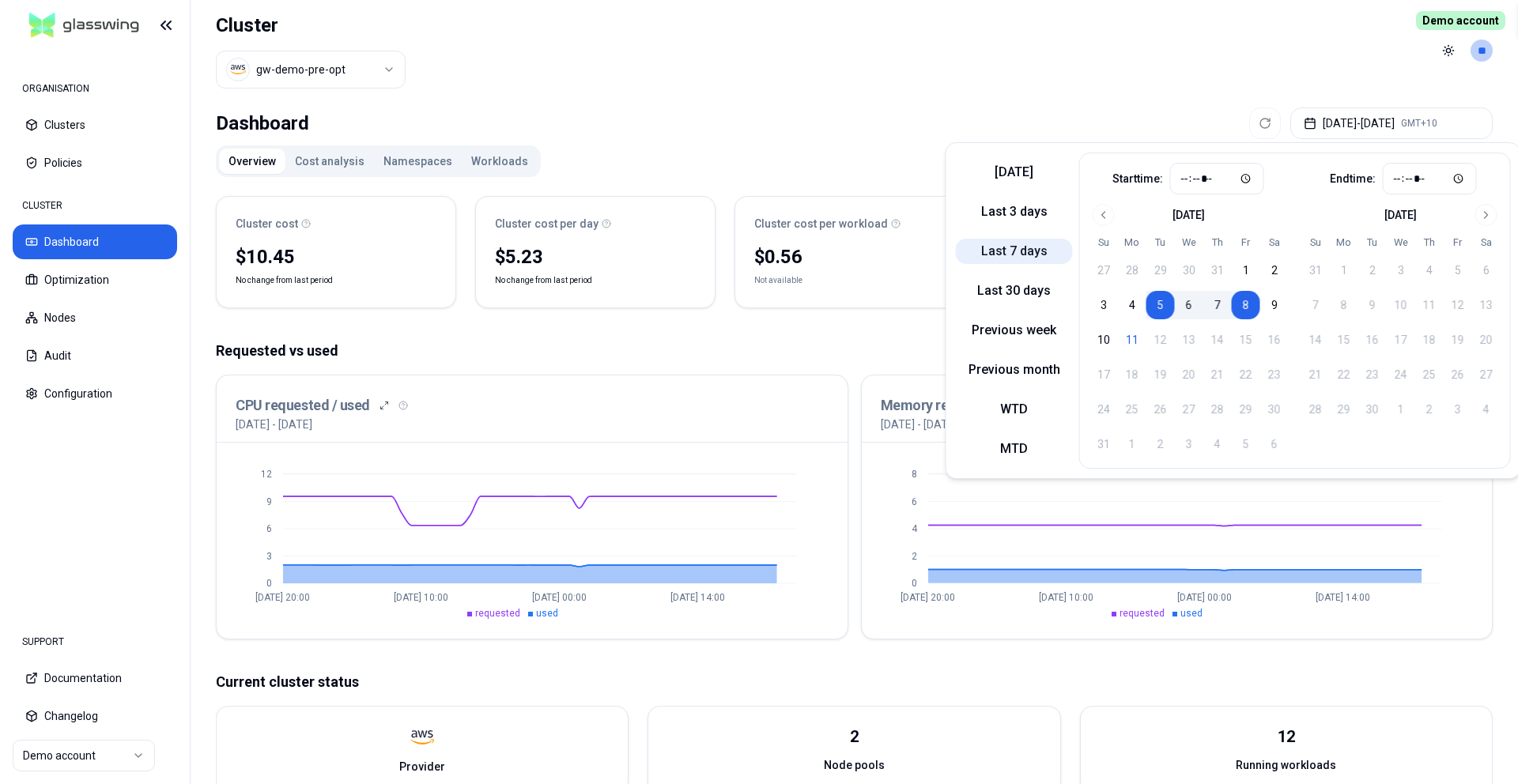
click at [1013, 251] on button "Last 7 days" at bounding box center [1014, 251] width 117 height 25
type input "*****"
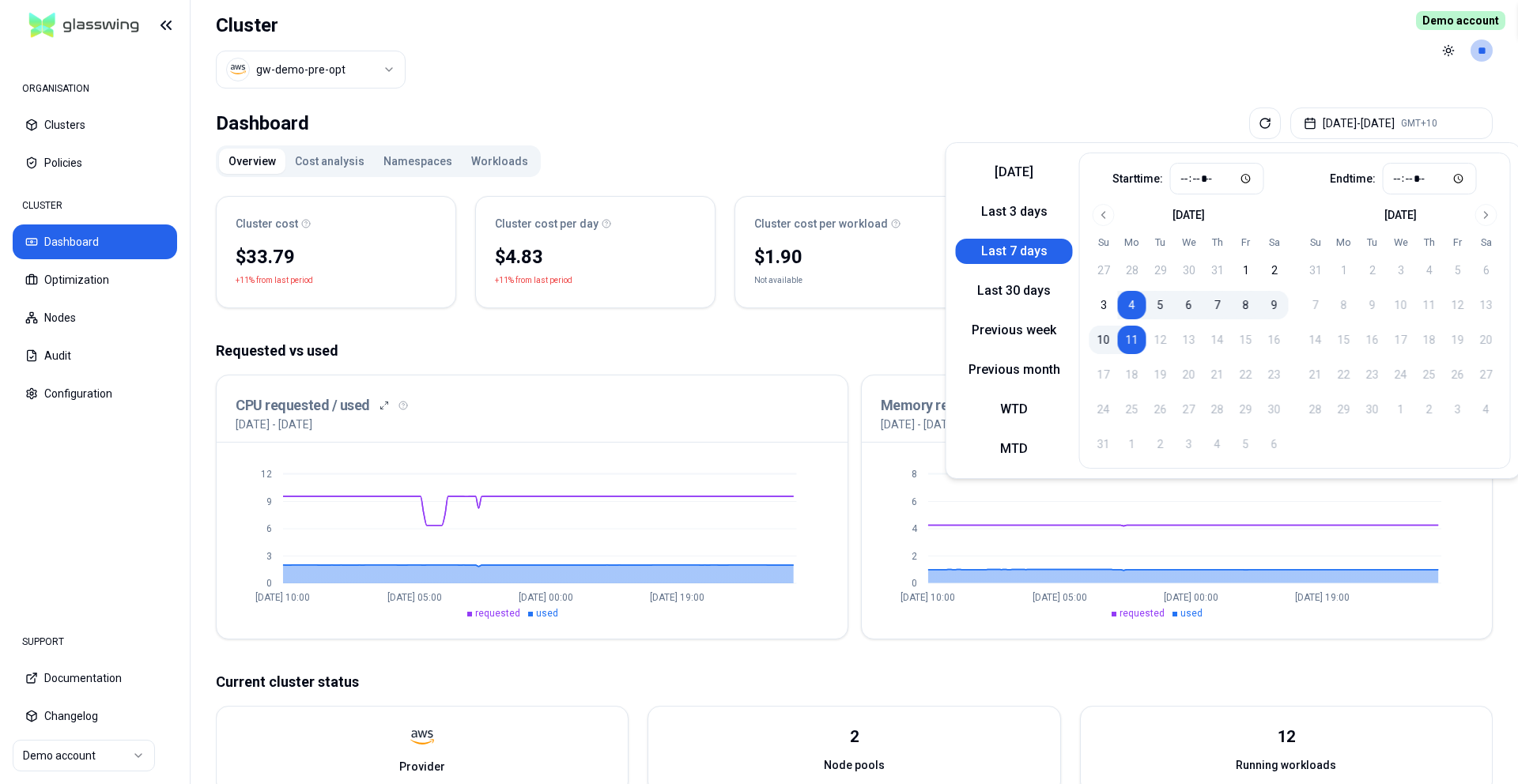
click at [1027, 64] on header "Cluster gw-demo-pre-opt Toggle theme **" at bounding box center [854, 51] width 1328 height 101
